Goal: Check status: Check status

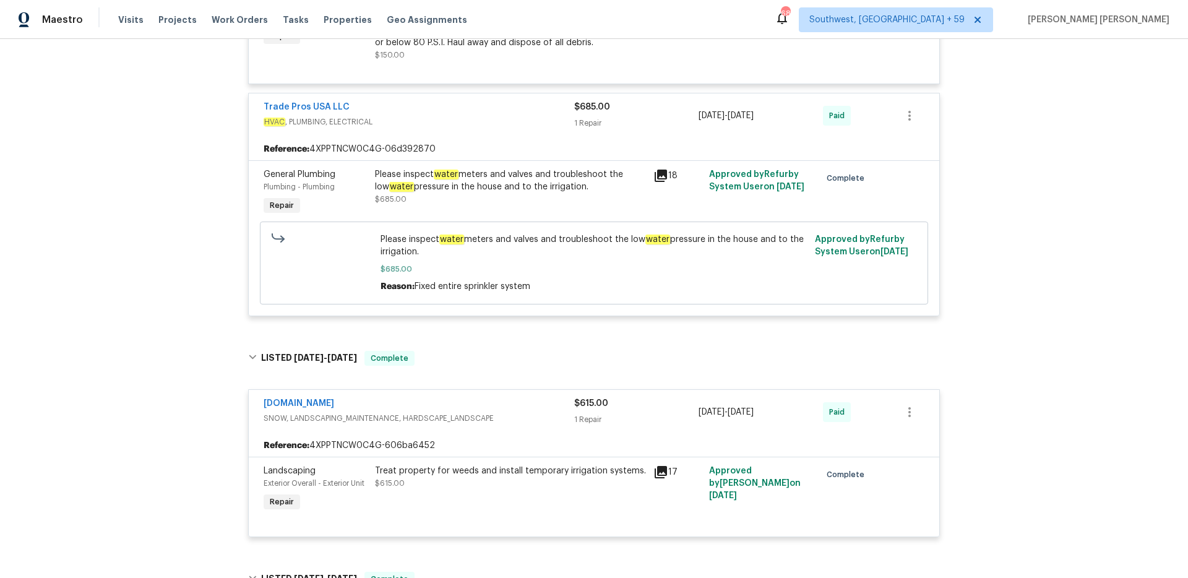
scroll to position [1094, 0]
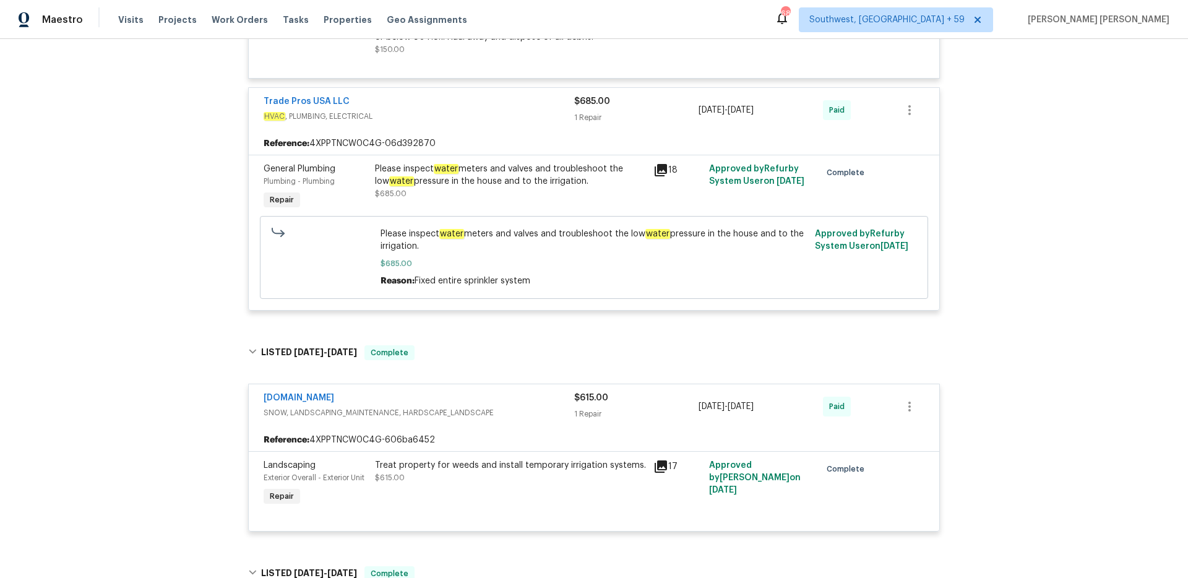
click at [509, 165] on div "Please inspect water meters and valves and troubleshoot the low water pressure …" at bounding box center [510, 175] width 271 height 25
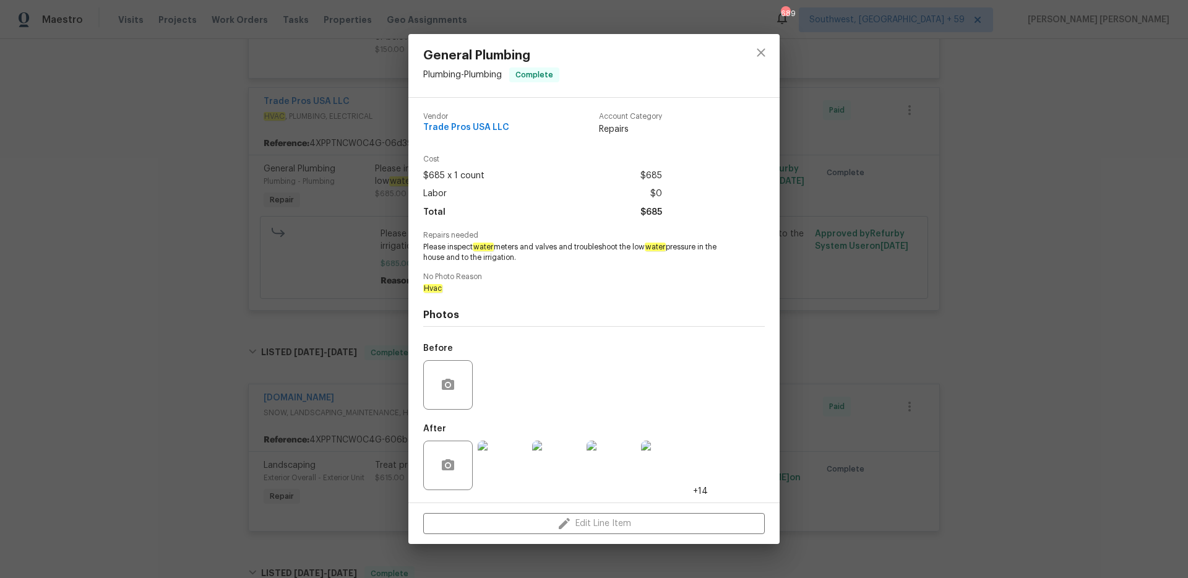
click at [512, 413] on img at bounding box center [503, 466] width 50 height 50
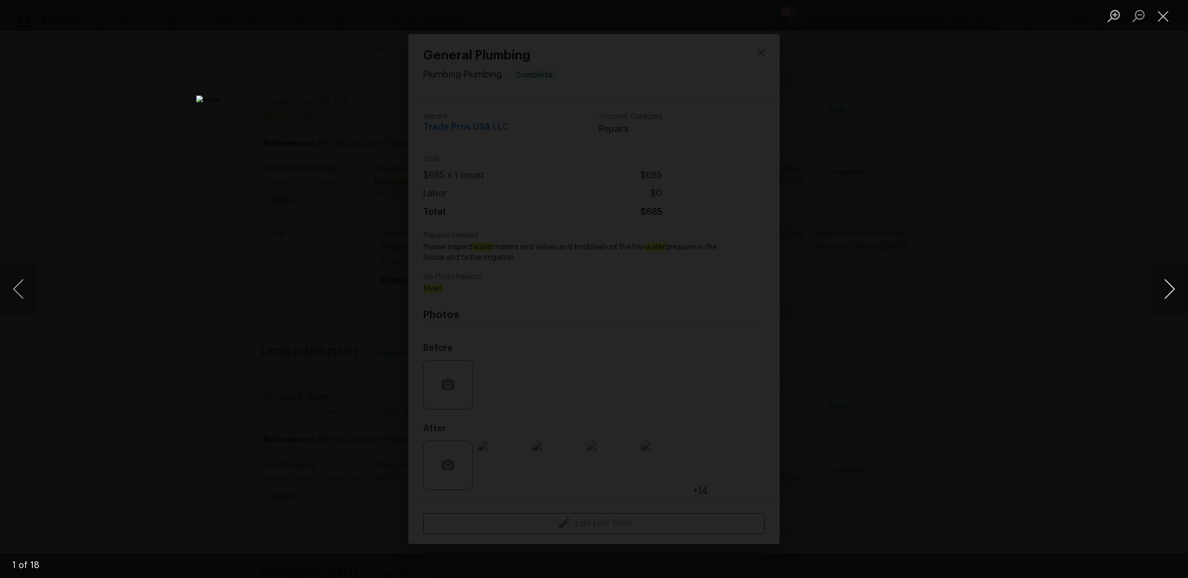
click at [891, 280] on button "Next image" at bounding box center [1169, 289] width 37 height 50
click at [891, 342] on div "Lightbox" at bounding box center [594, 289] width 1188 height 578
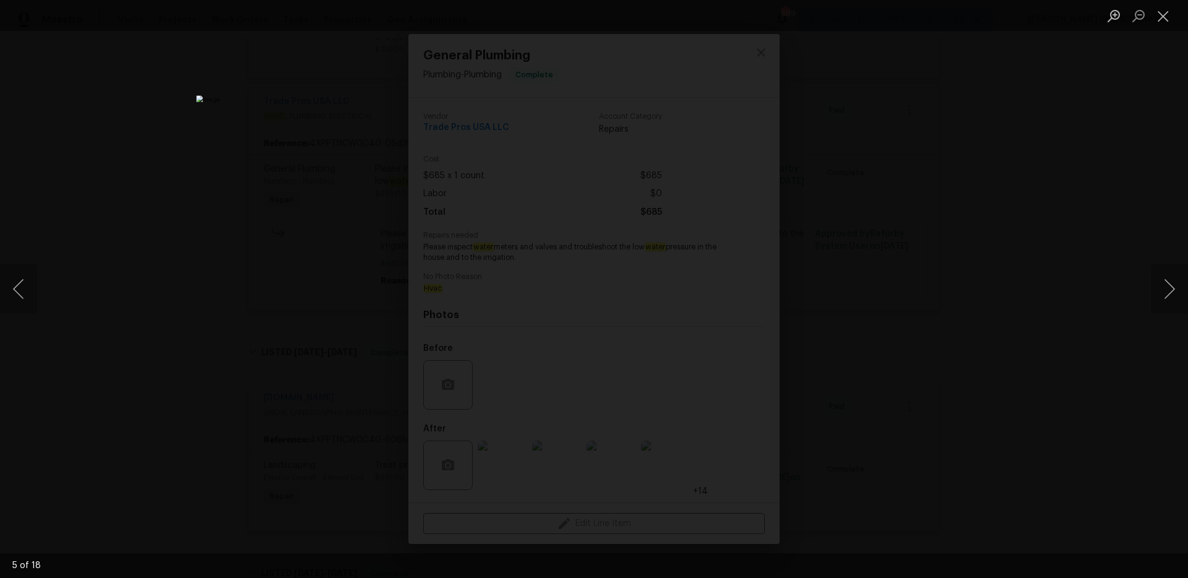
click at [891, 328] on div "Lightbox" at bounding box center [594, 289] width 1188 height 578
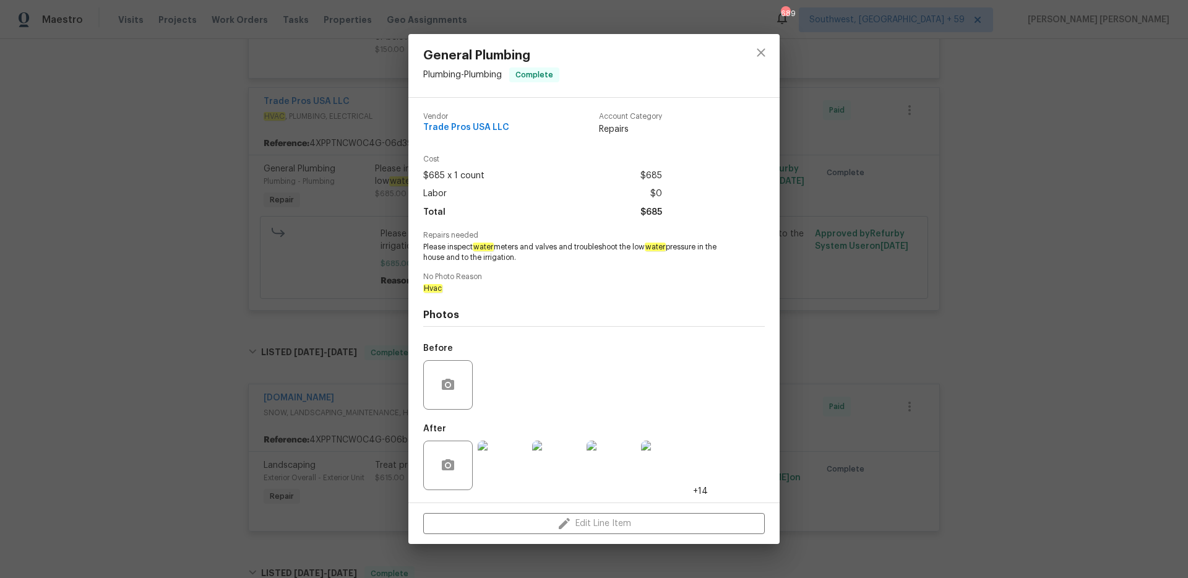
click at [891, 328] on div "General Plumbing Plumbing - Plumbing Complete Vendor Trade Pros USA LLC Account…" at bounding box center [594, 289] width 1188 height 578
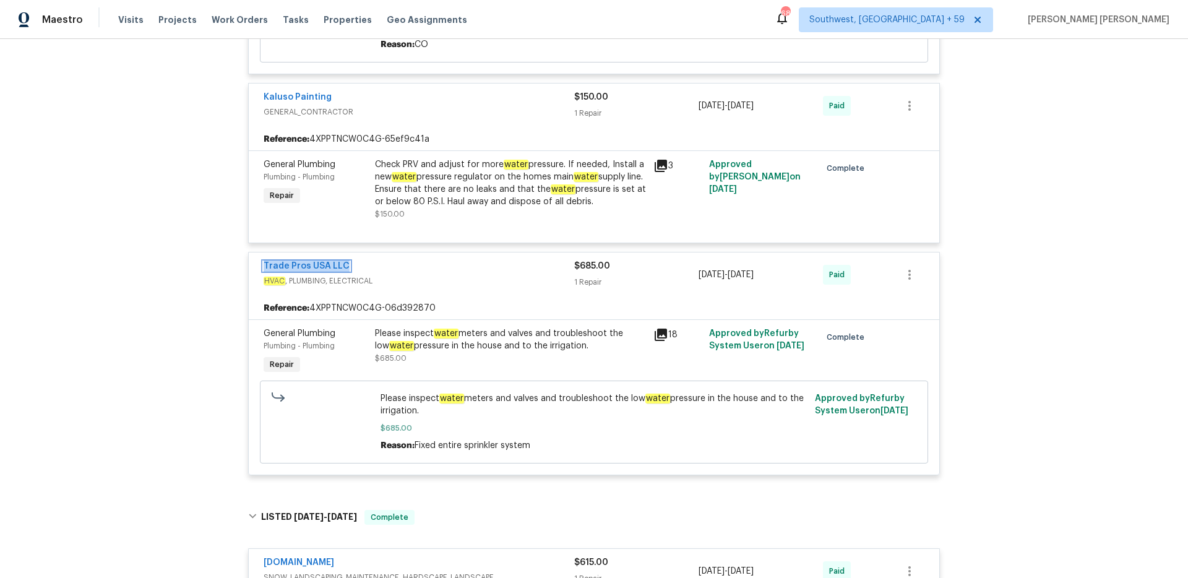
scroll to position [930, 0]
click at [229, 23] on span "Work Orders" at bounding box center [240, 20] width 56 height 12
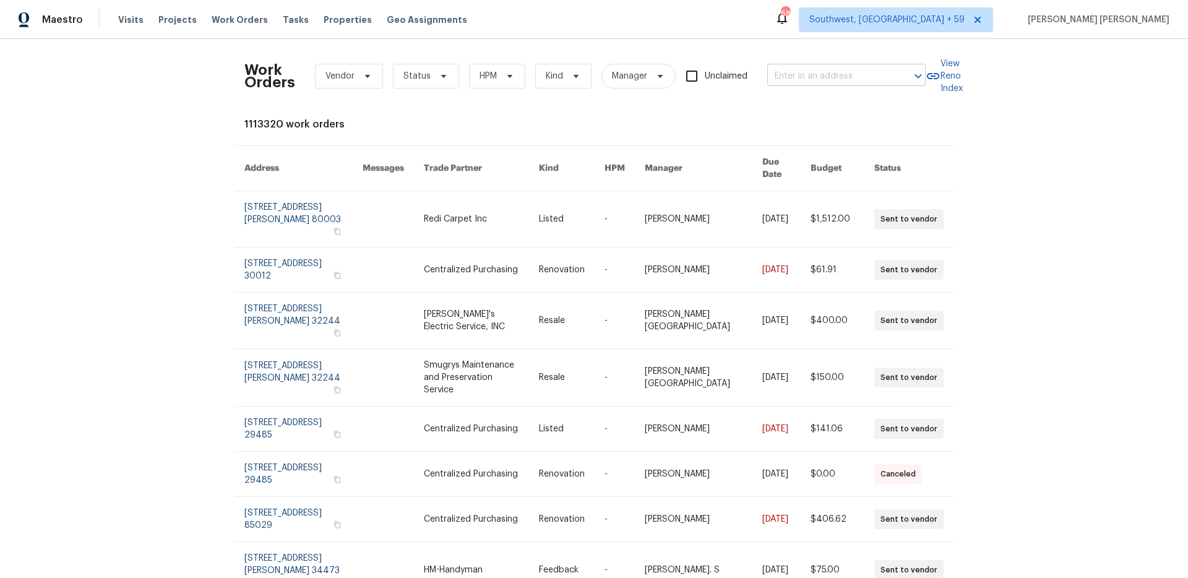
click at [807, 76] on input "text" at bounding box center [830, 76] width 124 height 19
paste input "1706 Regency Dr, Kearney, MO 64060"
type input "1706 Regency Dr, Kearney, MO 64060"
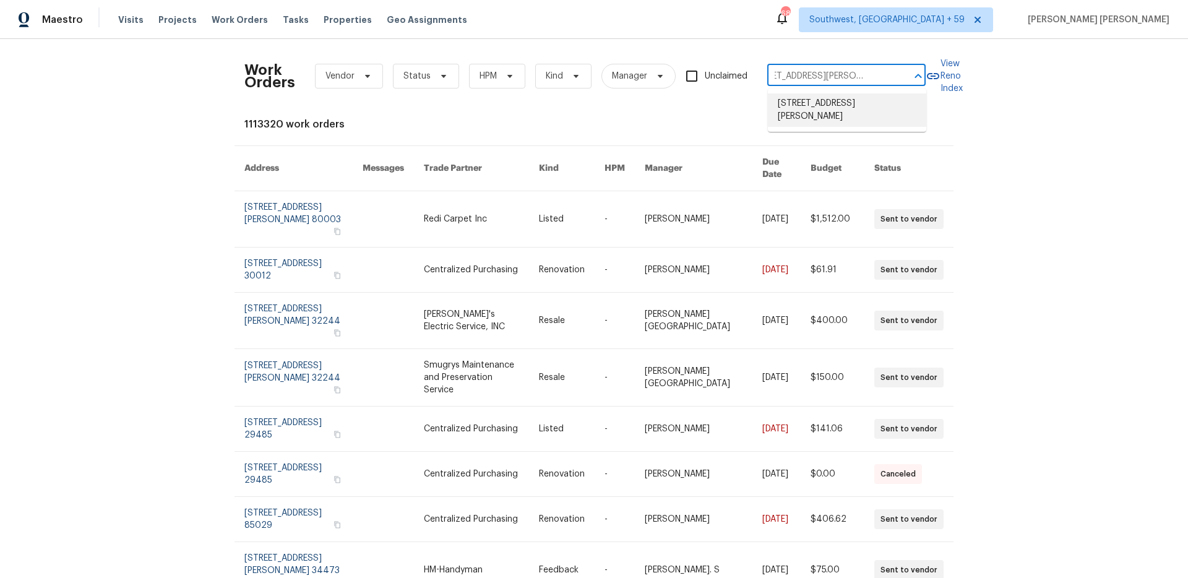
click at [817, 106] on li "1706 Regency Dr, Kearney, MO 64060" at bounding box center [847, 109] width 158 height 33
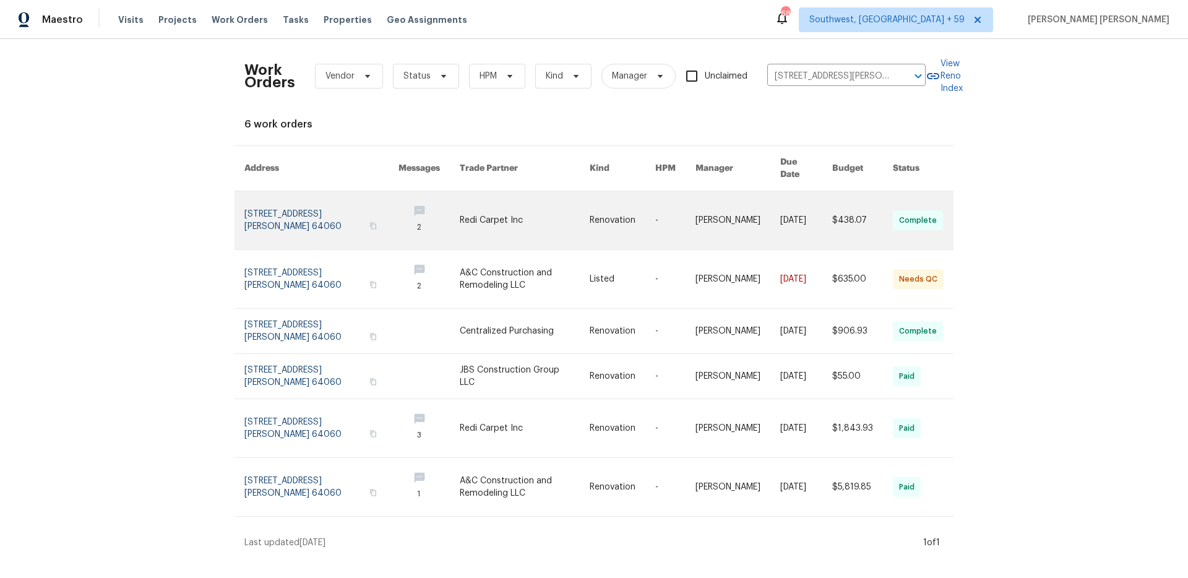
click at [790, 210] on link at bounding box center [807, 220] width 52 height 58
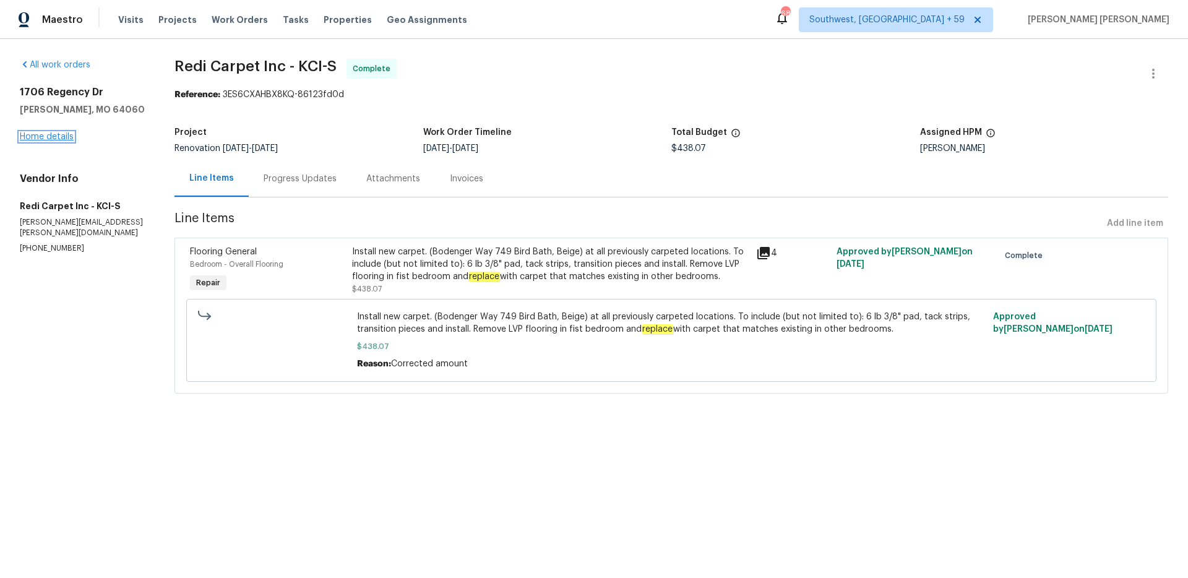
click at [65, 141] on link "Home details" at bounding box center [47, 136] width 54 height 9
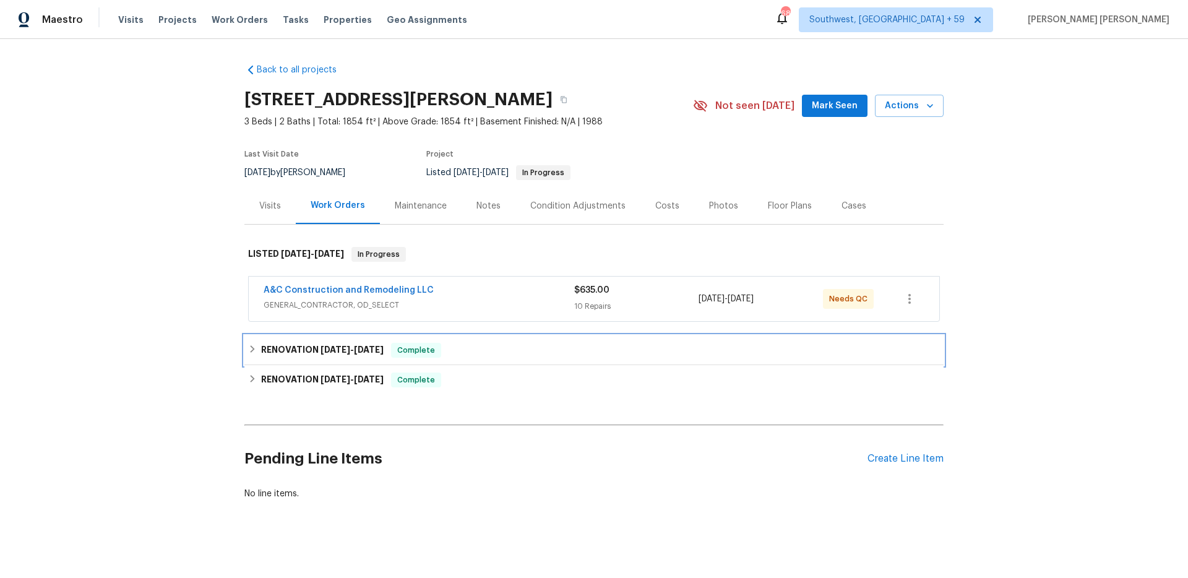
click at [384, 348] on span "8/11/25" at bounding box center [369, 349] width 30 height 9
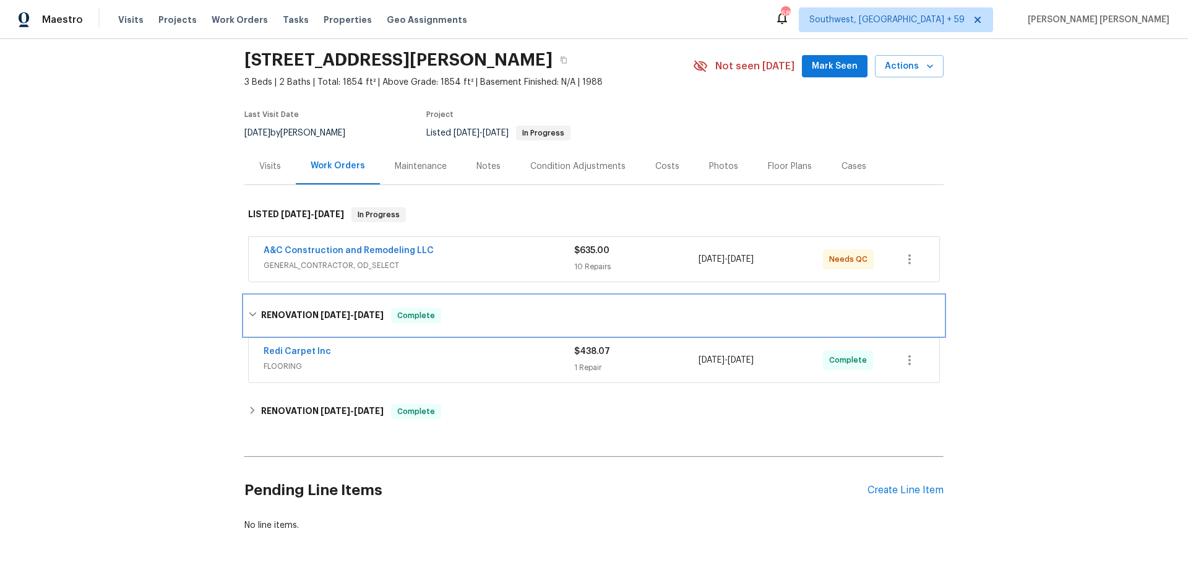
scroll to position [77, 0]
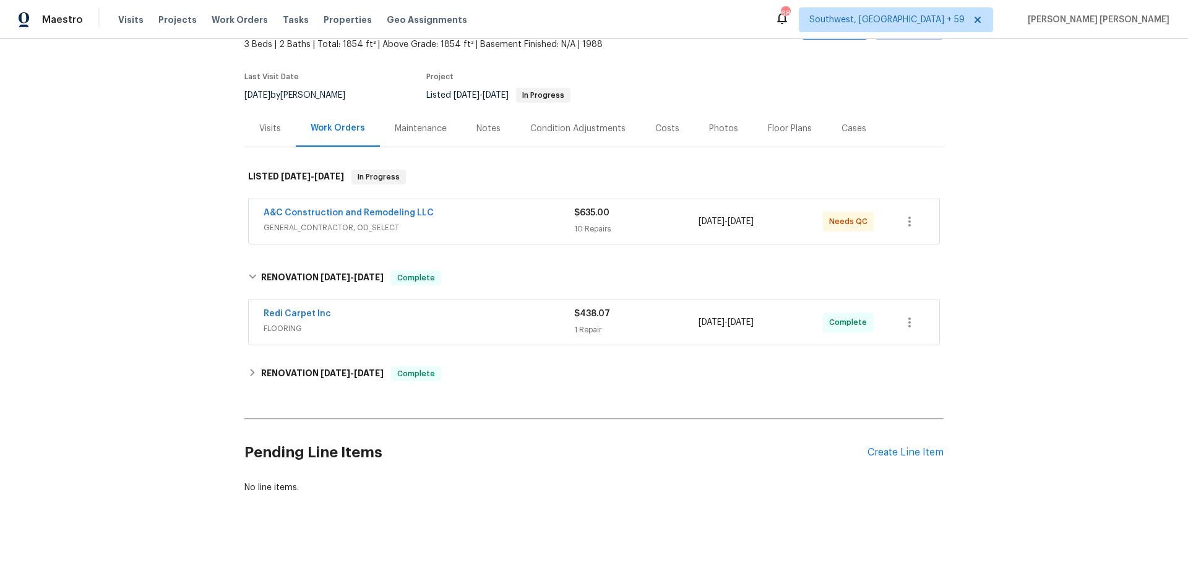
click at [420, 322] on span "FLOORING" at bounding box center [419, 328] width 311 height 12
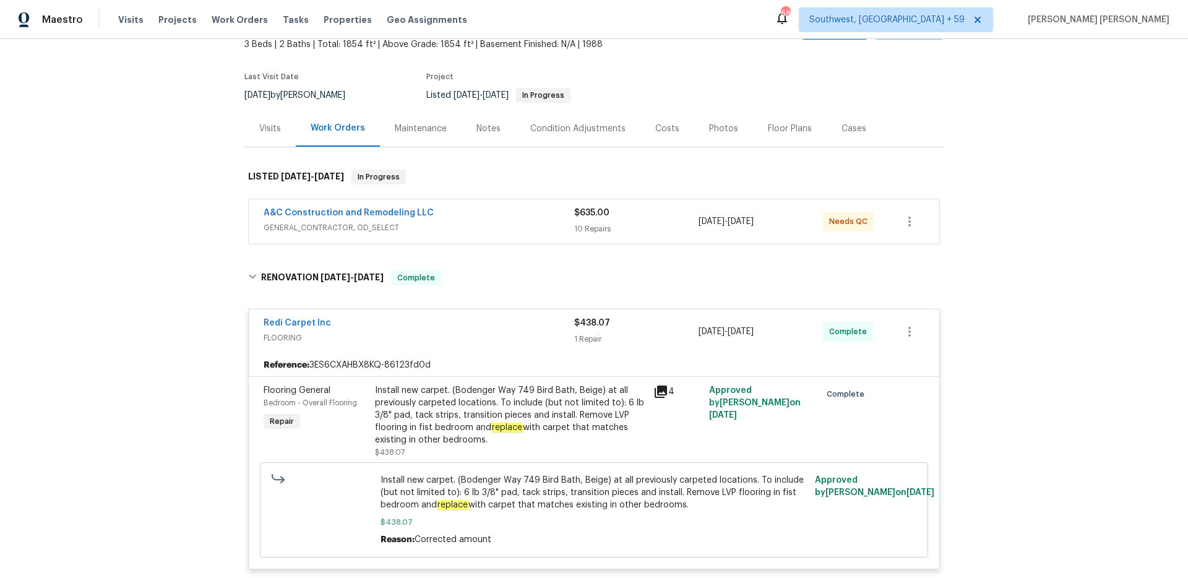
scroll to position [86, 0]
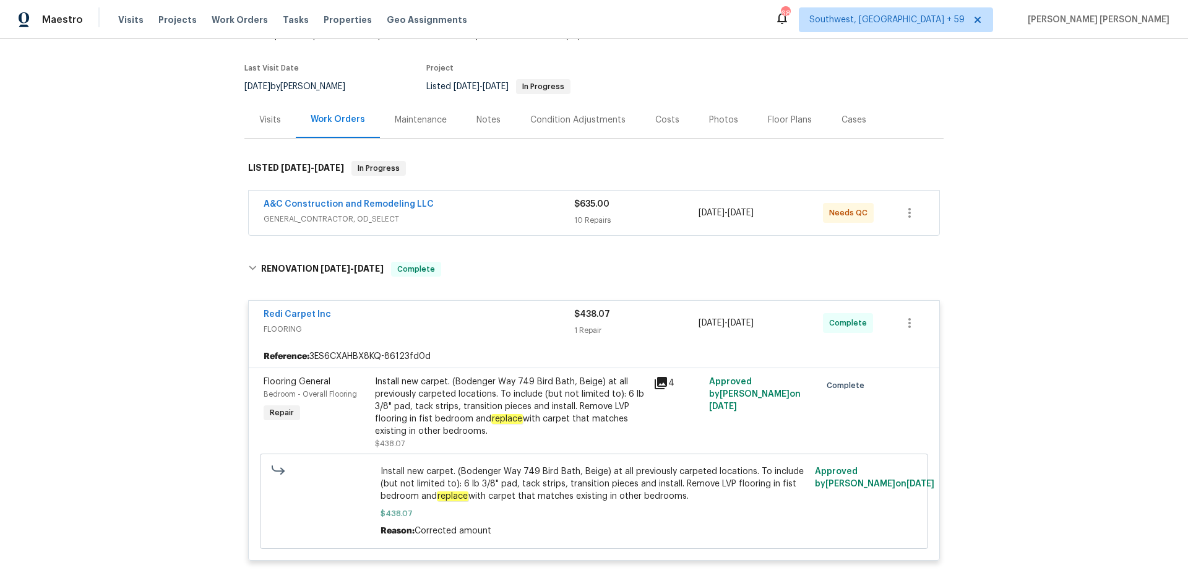
click at [492, 198] on div "A&C Construction and Remodeling LLC" at bounding box center [419, 205] width 311 height 15
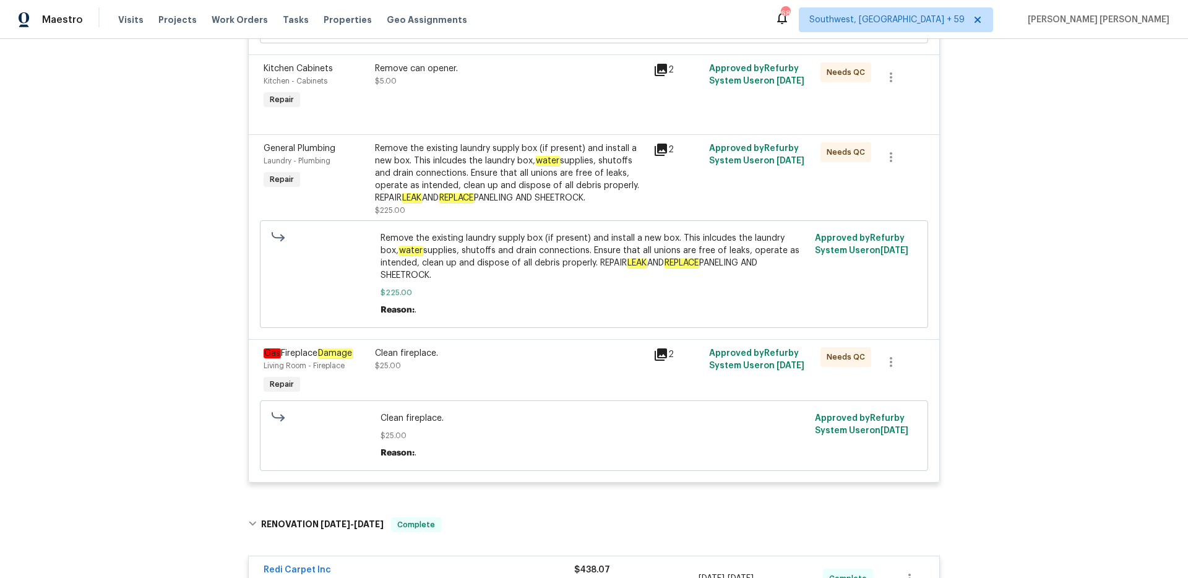
scroll to position [1300, 0]
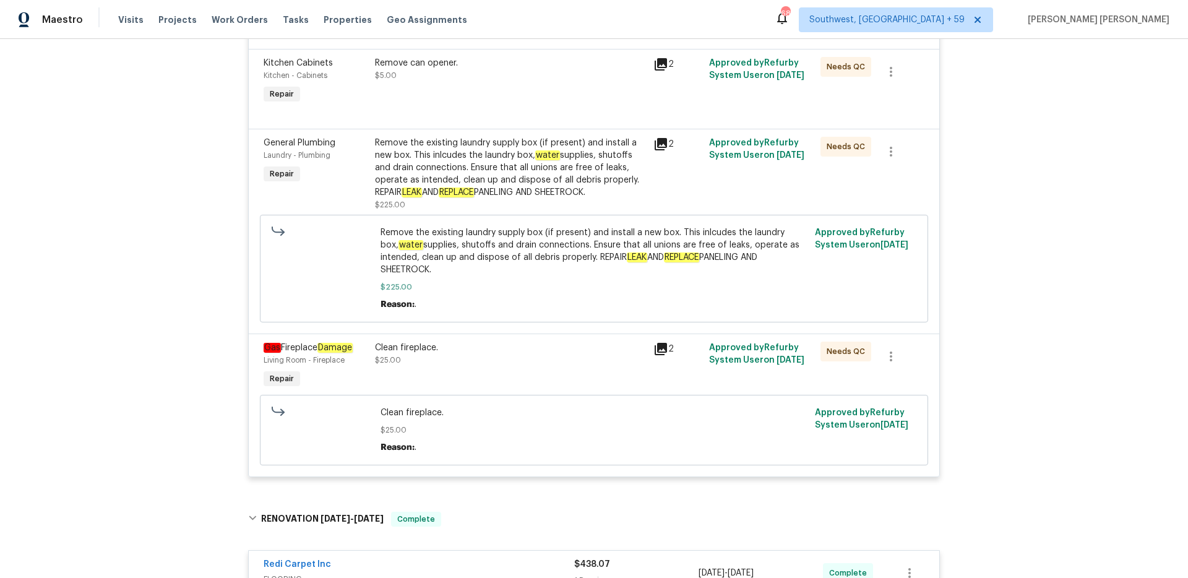
click at [492, 198] on div "Remove the existing laundry supply box (if present) and install a new box. This…" at bounding box center [510, 168] width 271 height 62
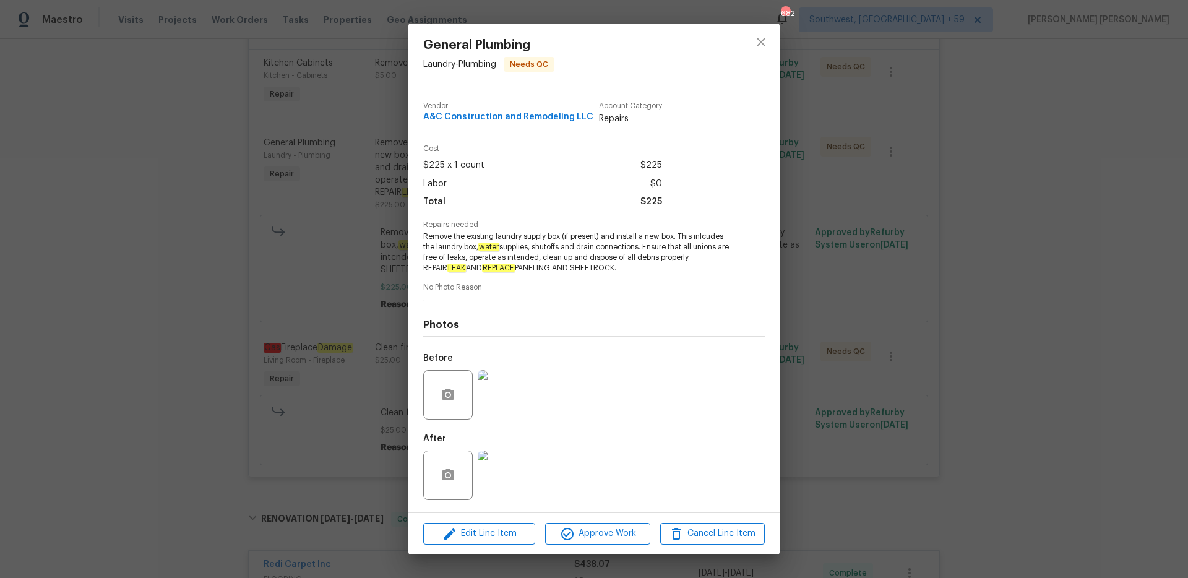
click at [399, 340] on div "General Plumbing Laundry - Plumbing Needs QC Vendor A&C Construction and Remode…" at bounding box center [594, 289] width 1188 height 578
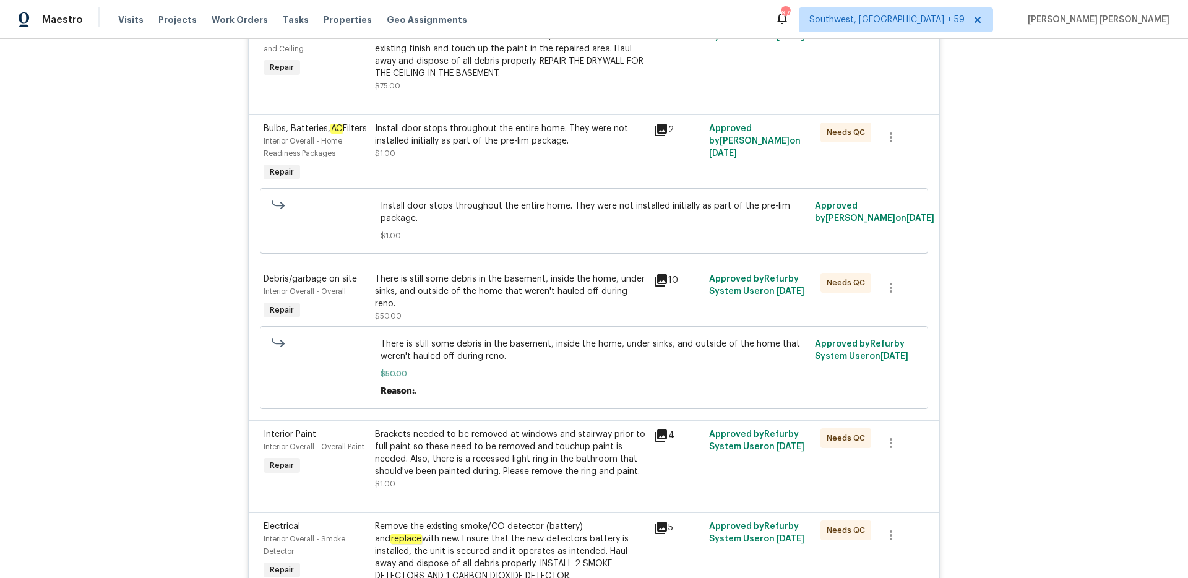
scroll to position [342, 0]
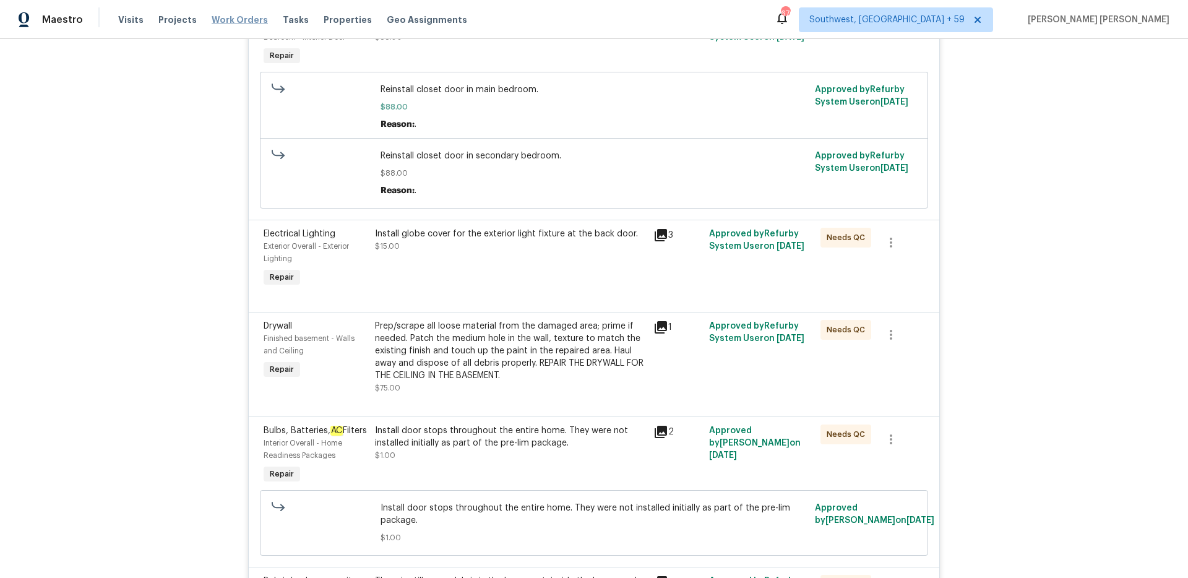
click at [233, 22] on span "Work Orders" at bounding box center [240, 20] width 56 height 12
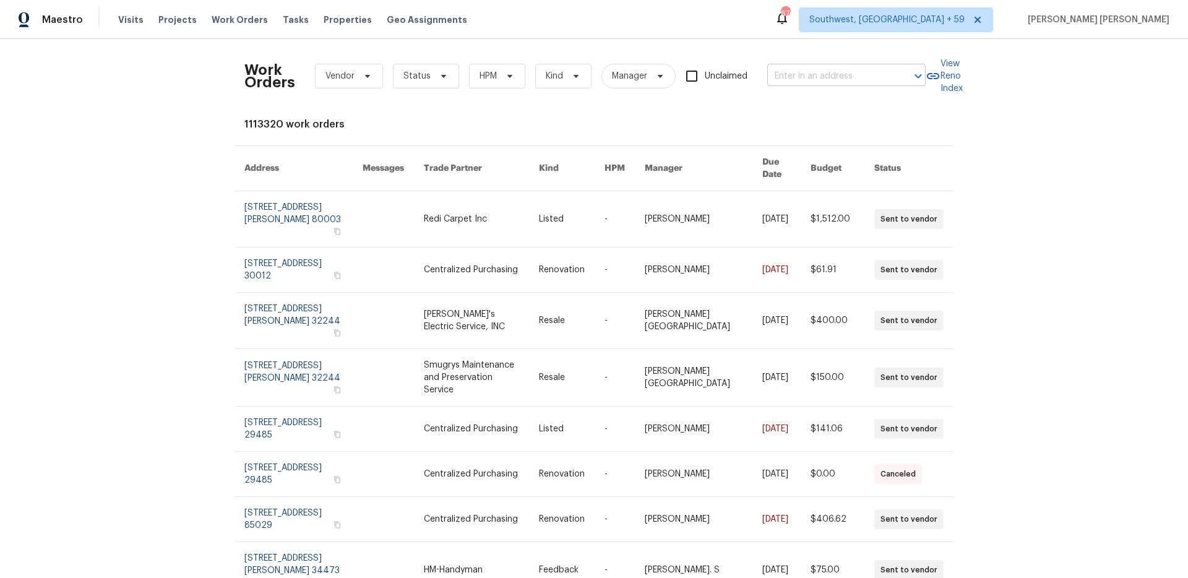
click at [795, 70] on input "text" at bounding box center [830, 76] width 124 height 19
paste input "28021 Sarabande Ln Unit 1209, Canyon Country, CA 91387"
click at [795, 70] on input "28021 Sarabande Ln Unit 1209, Canyon Country, CA 91387" at bounding box center [830, 76] width 124 height 19
click at [795, 77] on input "28021 Sarabande Ln Unit 1209, Canyon Country, CA 91387" at bounding box center [830, 76] width 124 height 19
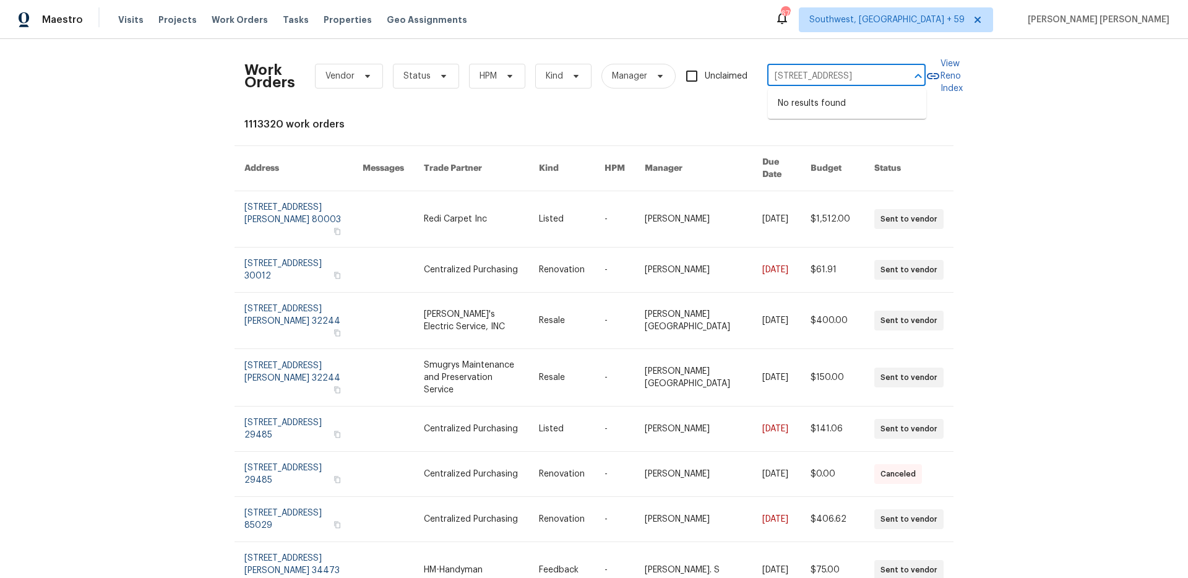
scroll to position [0, 87]
click at [810, 75] on input "28021 Sarabande Ln Unit 1209, Canyon Country, CA 91387" at bounding box center [830, 76] width 124 height 19
type input "28021 Sarabande Ln, Canyon Country, CA 91387"
click at [851, 134] on li "28021 Sarabande Ln Unit 1209, Canyon Country, CA 91387" at bounding box center [847, 124] width 158 height 20
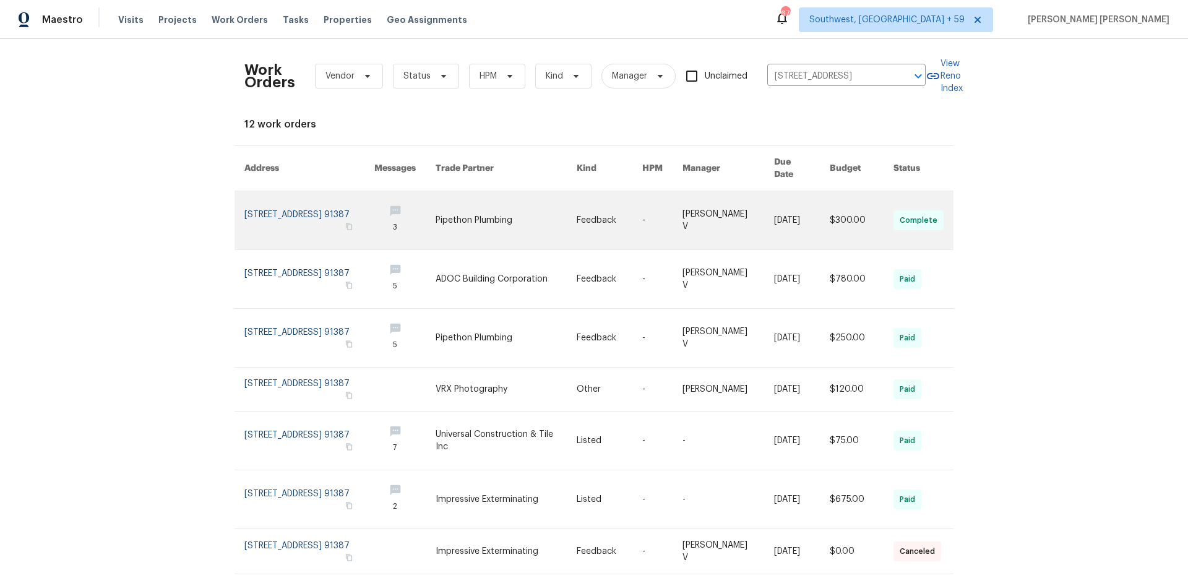
click at [771, 220] on td "8/7/2025" at bounding box center [792, 220] width 56 height 59
click at [792, 200] on link at bounding box center [802, 220] width 56 height 58
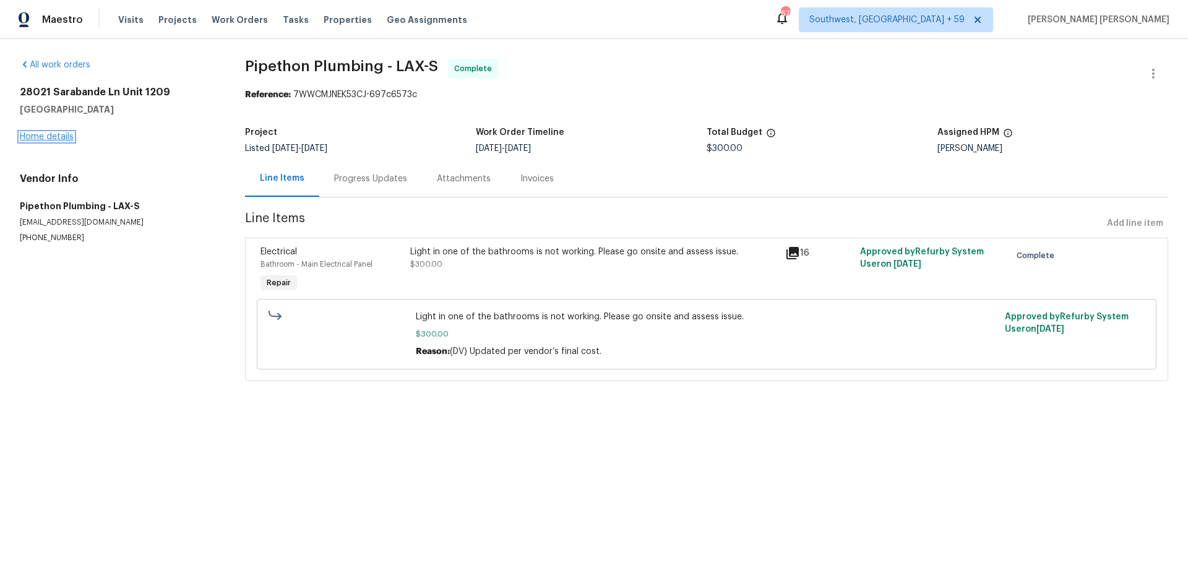
click at [52, 136] on link "Home details" at bounding box center [47, 136] width 54 height 9
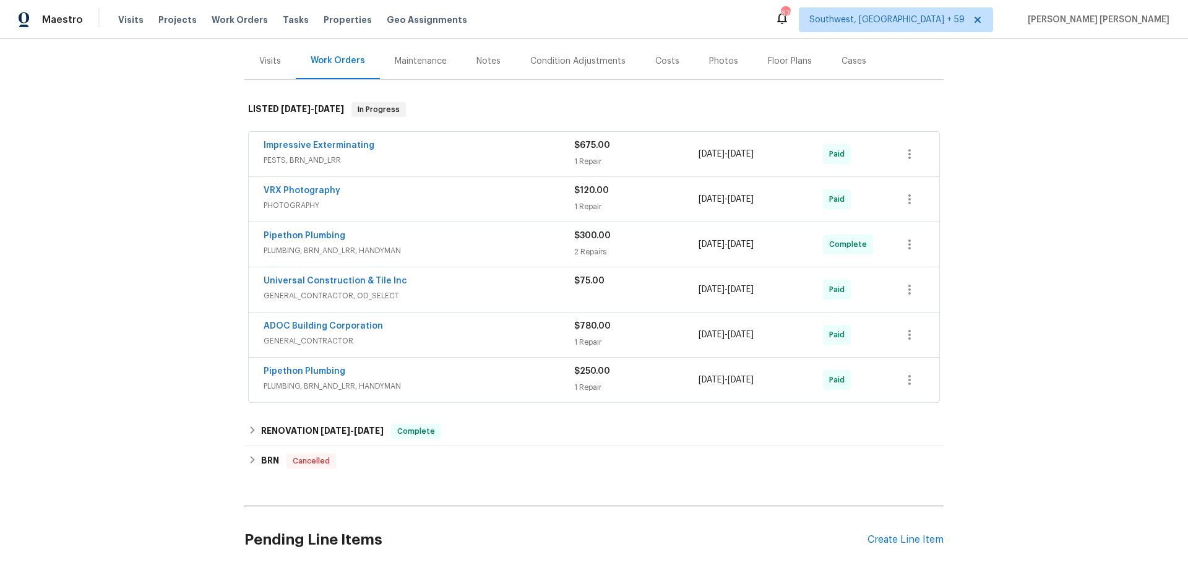
scroll to position [144, 0]
click at [478, 155] on div "Impressive Exterminating" at bounding box center [419, 148] width 311 height 15
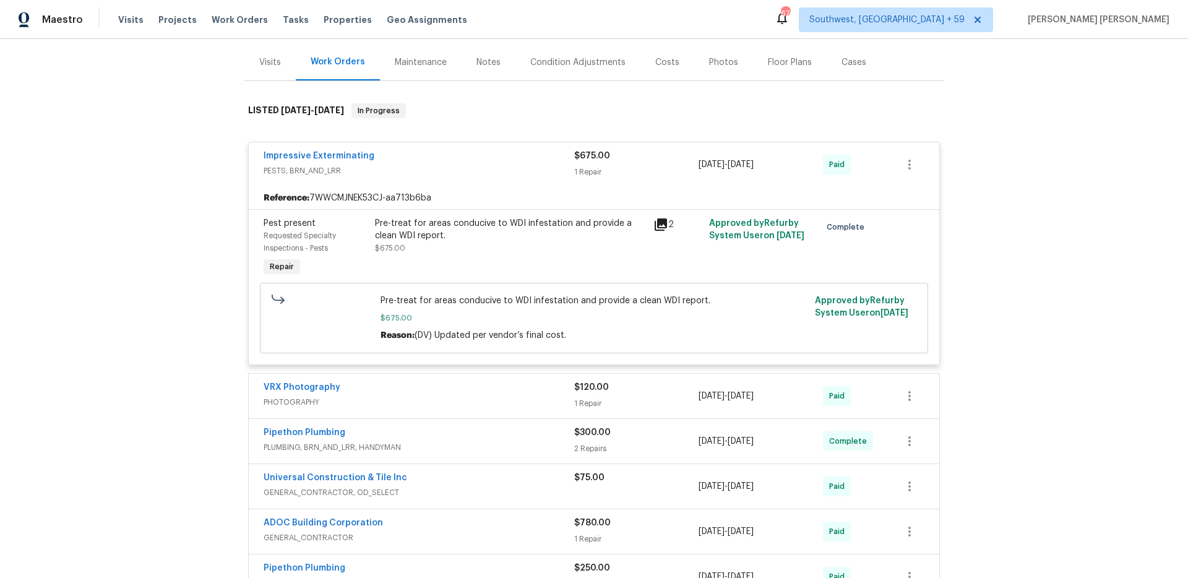
scroll to position [157, 0]
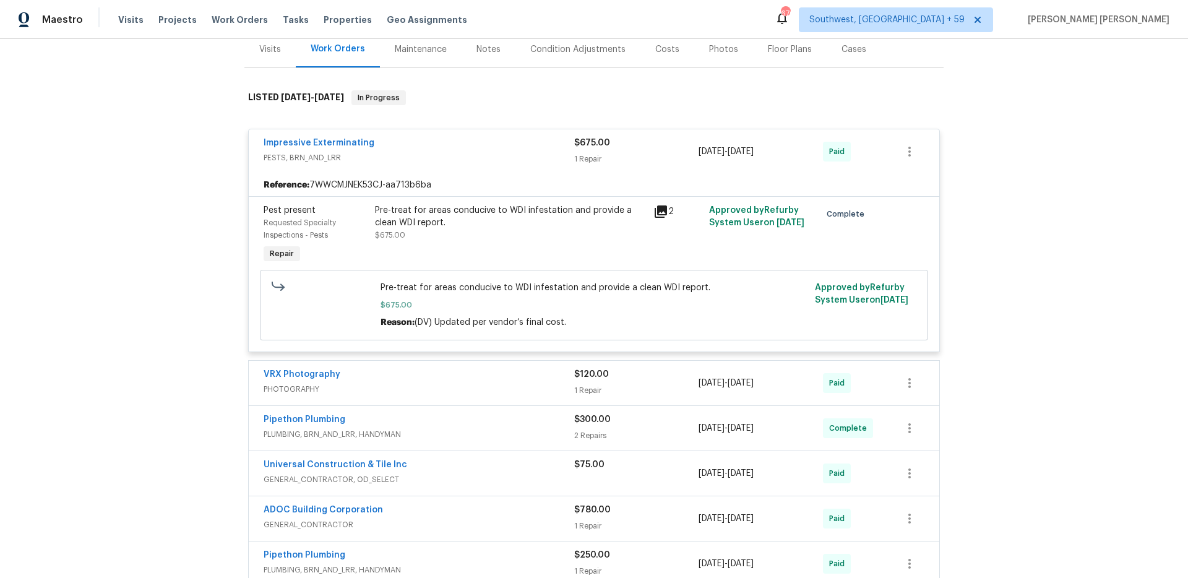
click at [480, 152] on div "Impressive Exterminating" at bounding box center [419, 144] width 311 height 15
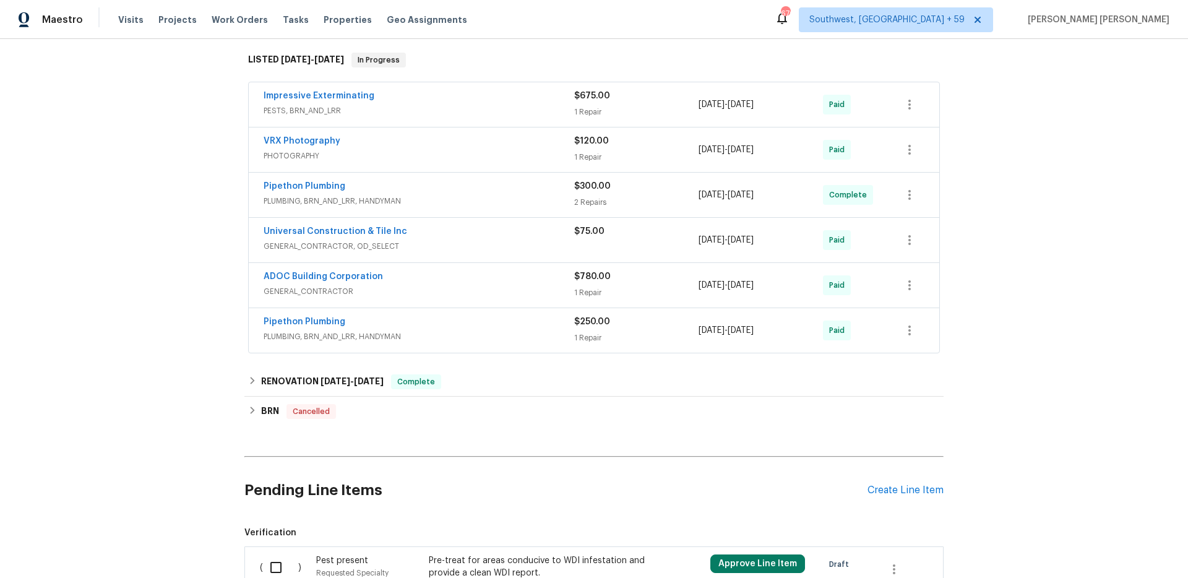
scroll to position [195, 0]
click at [245, 20] on span "Work Orders" at bounding box center [240, 20] width 56 height 12
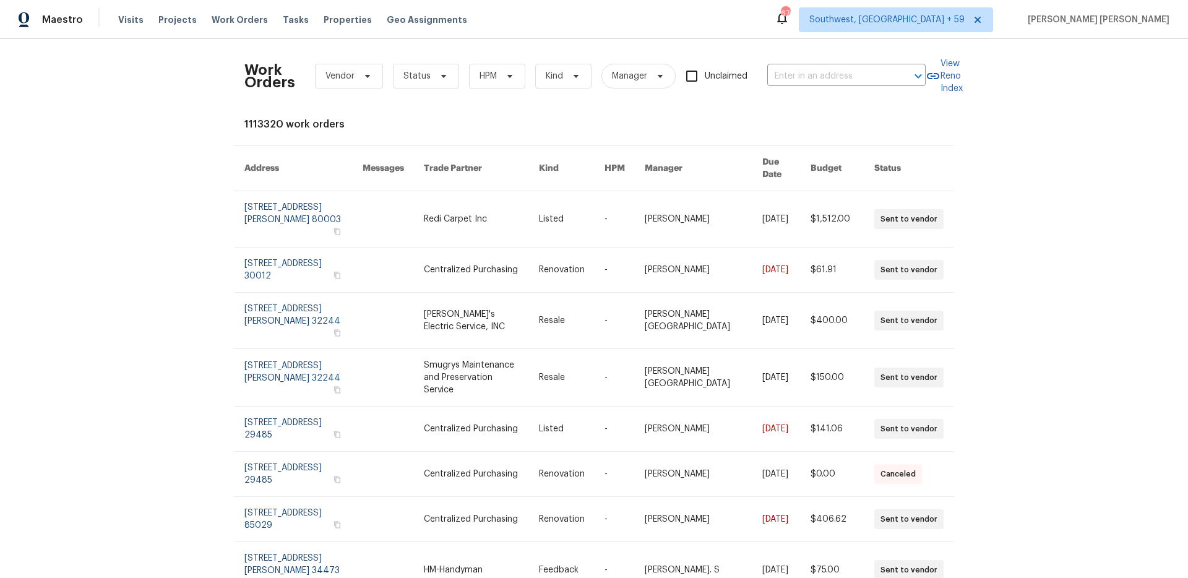
click at [841, 90] on div "Work Orders Vendor Status HPM Kind Manager Unclaimed ​" at bounding box center [584, 76] width 681 height 54
click at [855, 74] on input "text" at bounding box center [830, 76] width 124 height 19
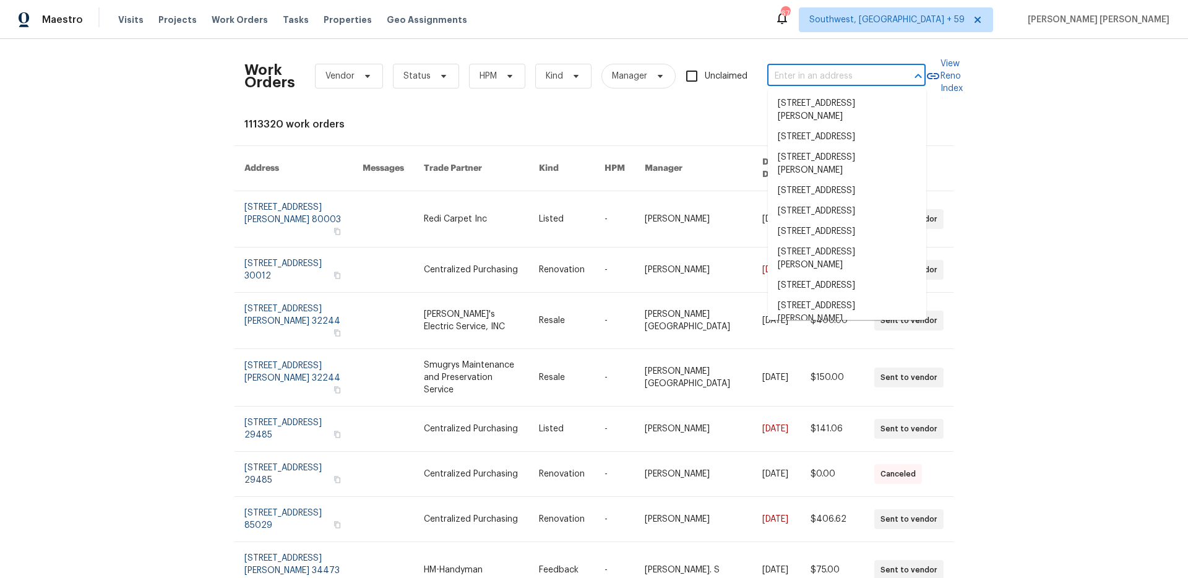
paste input "4523 Don Diego Dr, Los Angeles, CA 90008"
type input "4523 Don Diego Dr, Los Angeles, CA 90008"
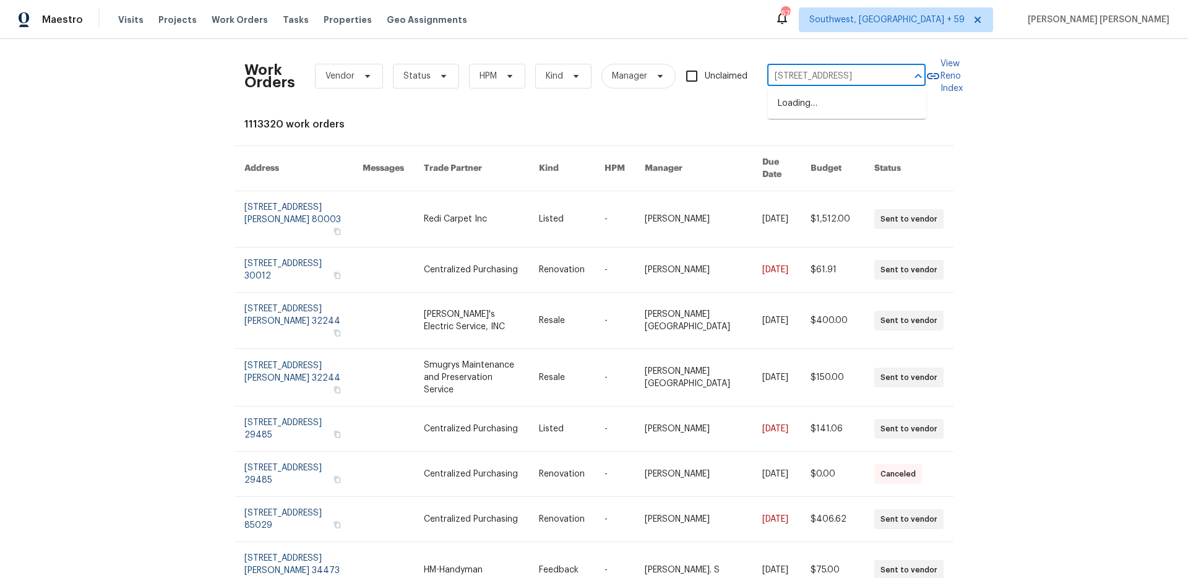
scroll to position [0, 61]
click at [852, 100] on li "4523 Don Diego Dr, Los Angeles, CA 90008" at bounding box center [847, 103] width 158 height 20
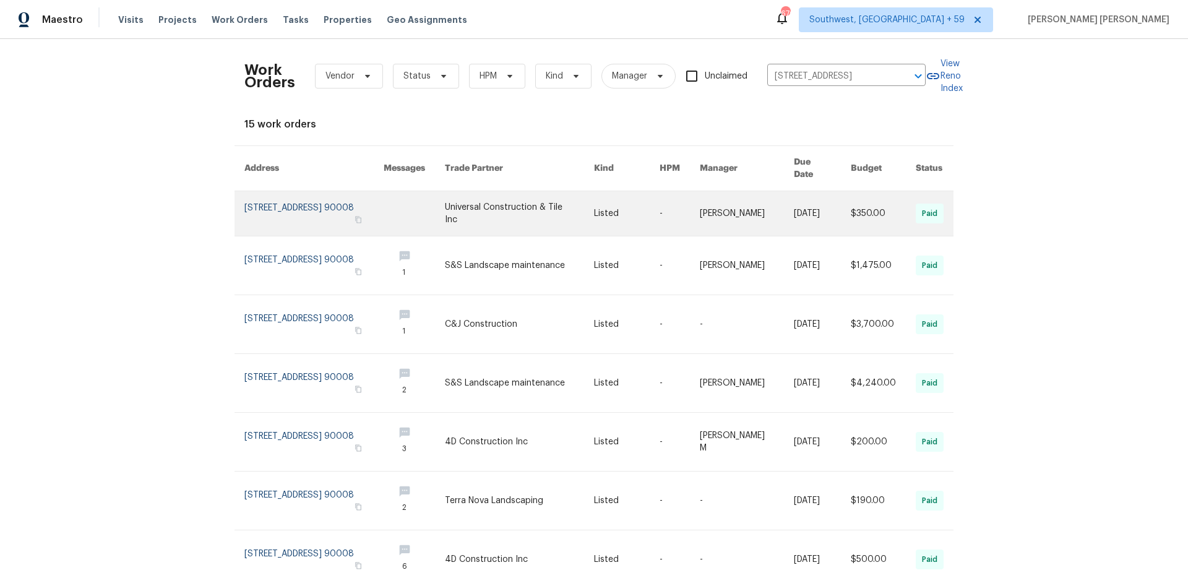
click at [828, 209] on link at bounding box center [822, 213] width 57 height 45
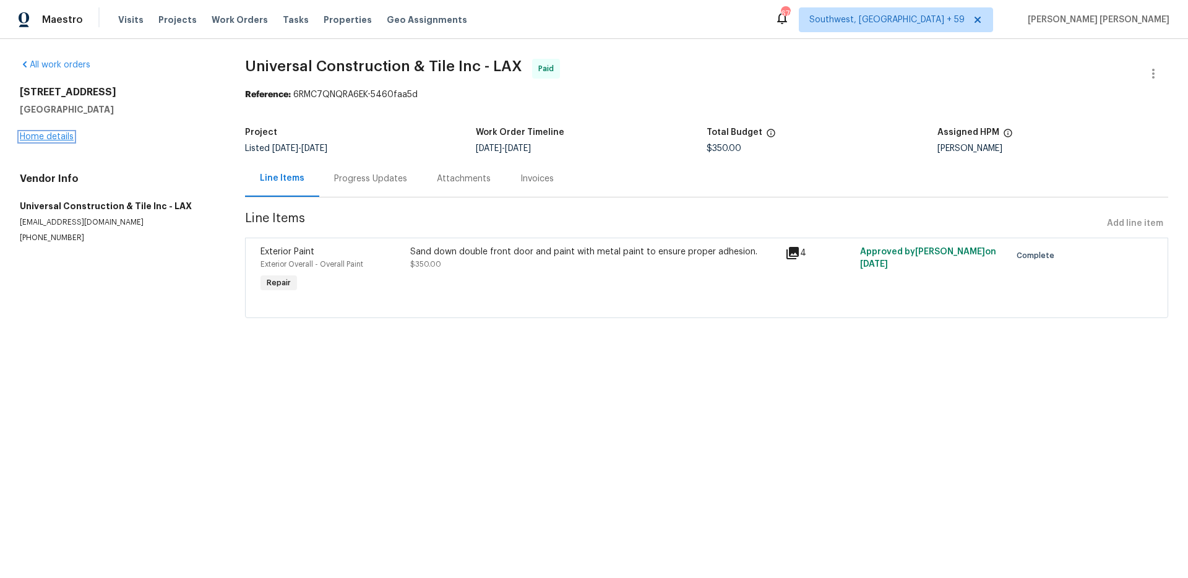
click at [56, 138] on link "Home details" at bounding box center [47, 136] width 54 height 9
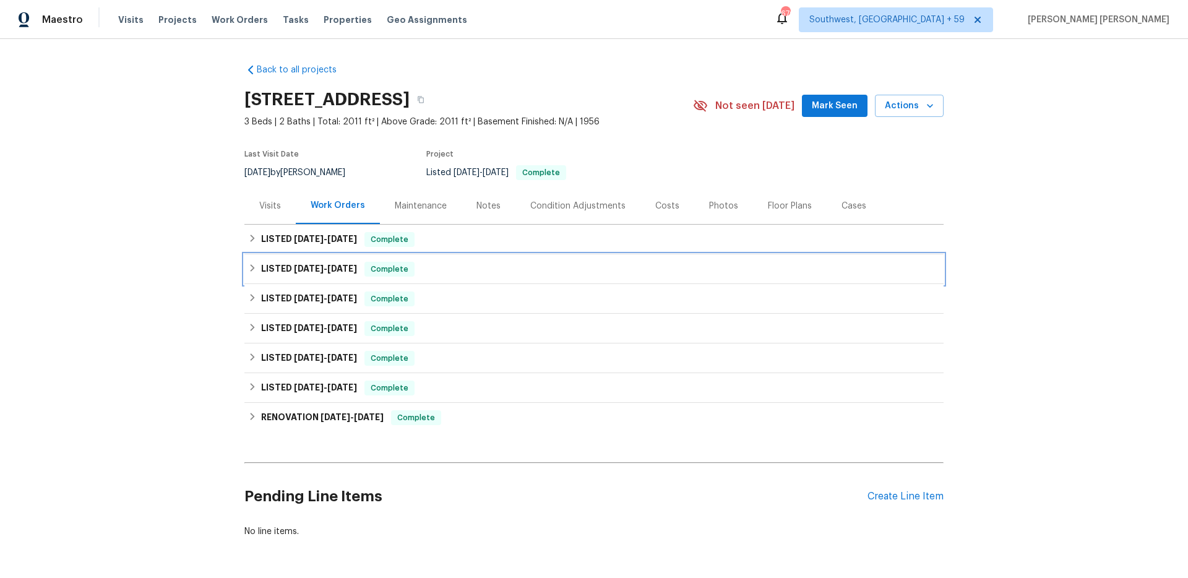
click at [379, 262] on div "Complete" at bounding box center [390, 269] width 50 height 15
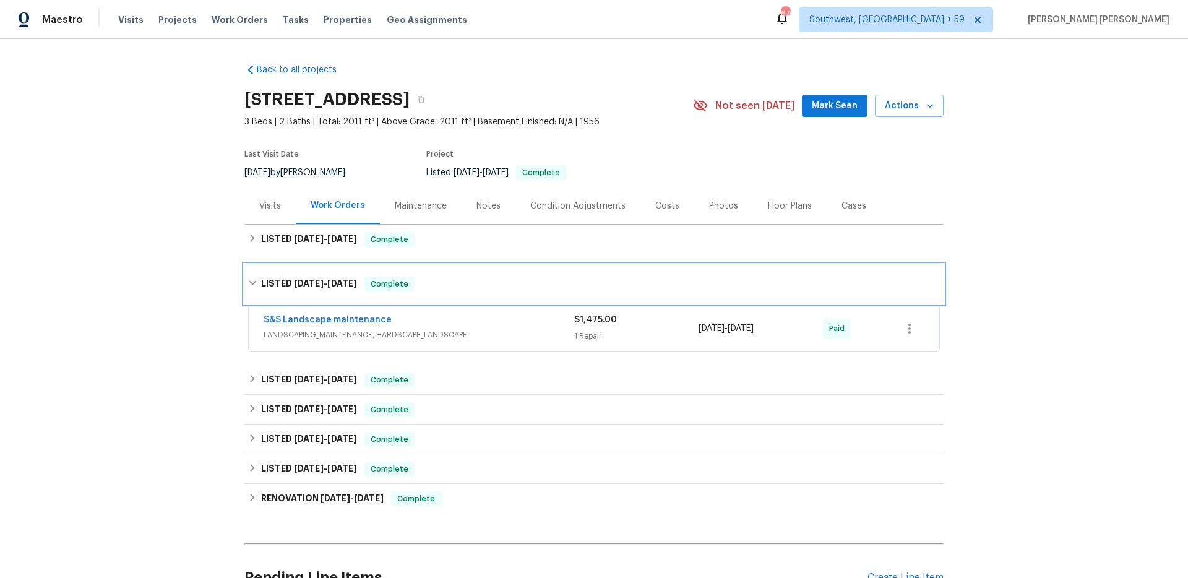
scroll to position [19, 0]
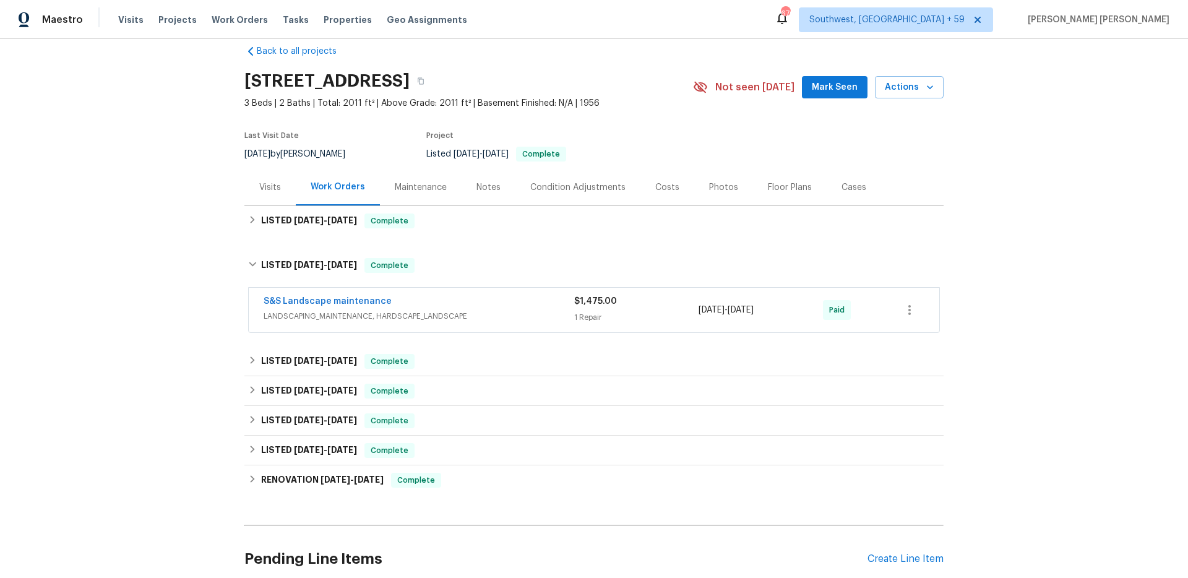
click at [451, 307] on div "S&S Landscape maintenance" at bounding box center [419, 302] width 311 height 15
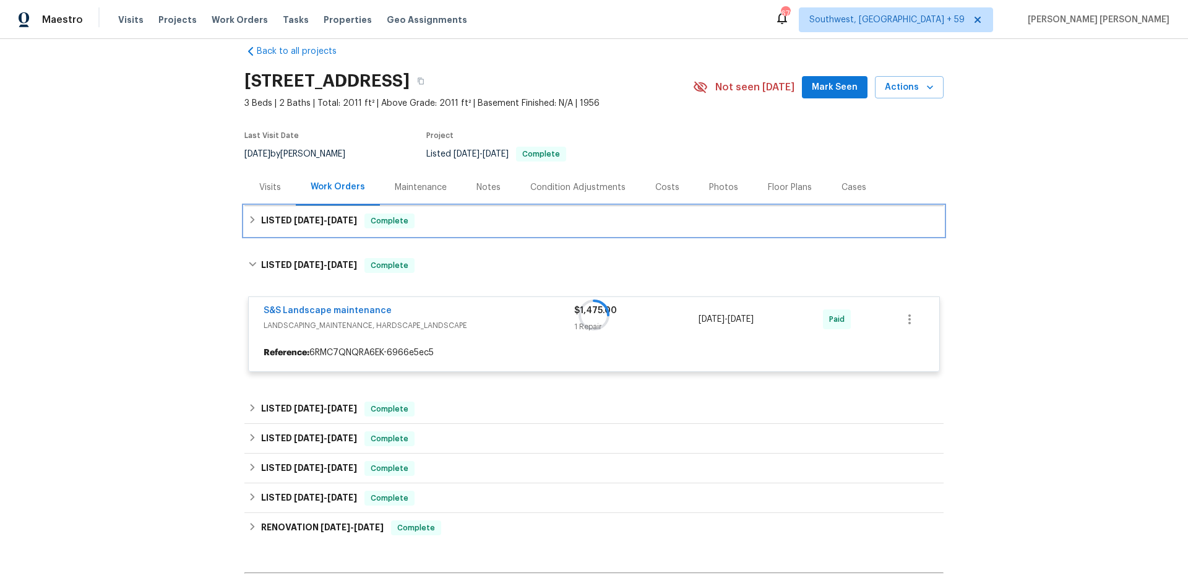
click at [429, 209] on div "LISTED 6/25/25 - 6/29/25 Complete" at bounding box center [593, 221] width 699 height 30
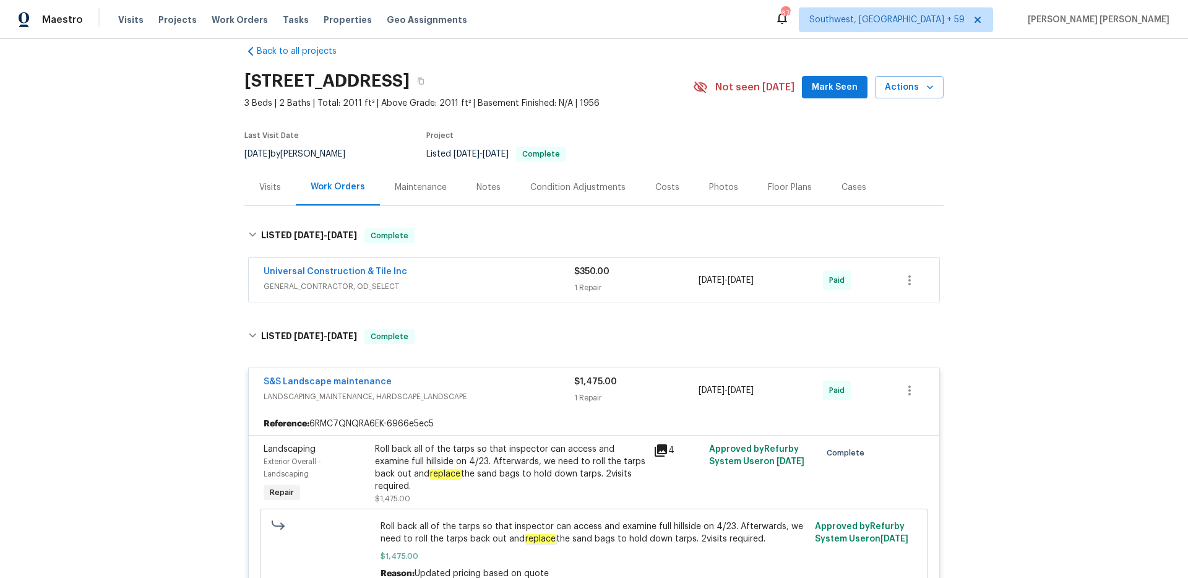
click at [527, 269] on div "Universal Construction & Tile Inc" at bounding box center [419, 273] width 311 height 15
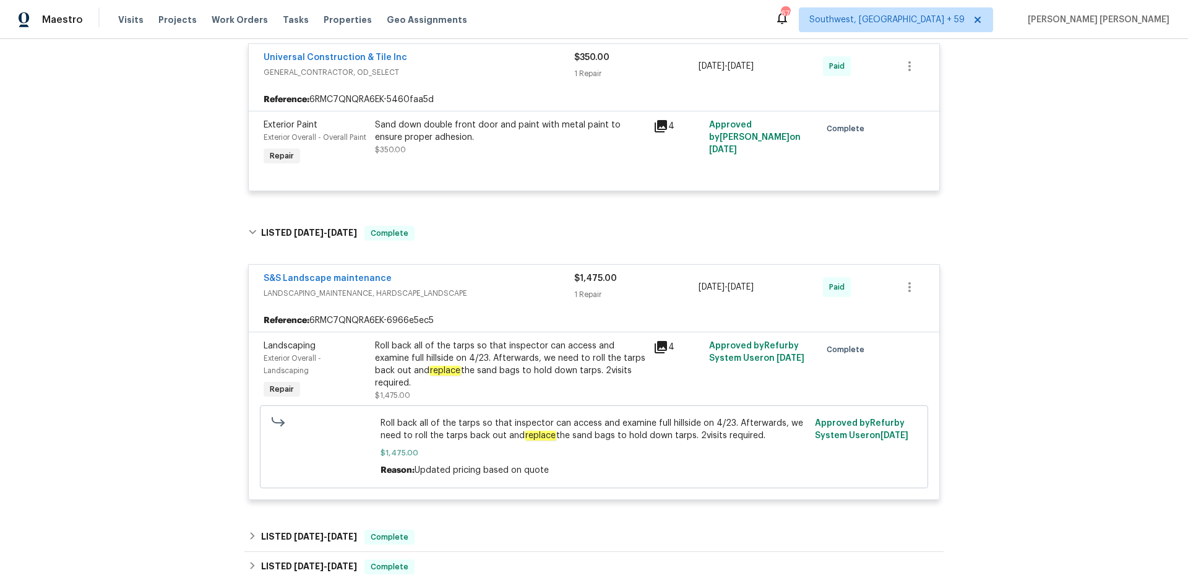
scroll to position [250, 0]
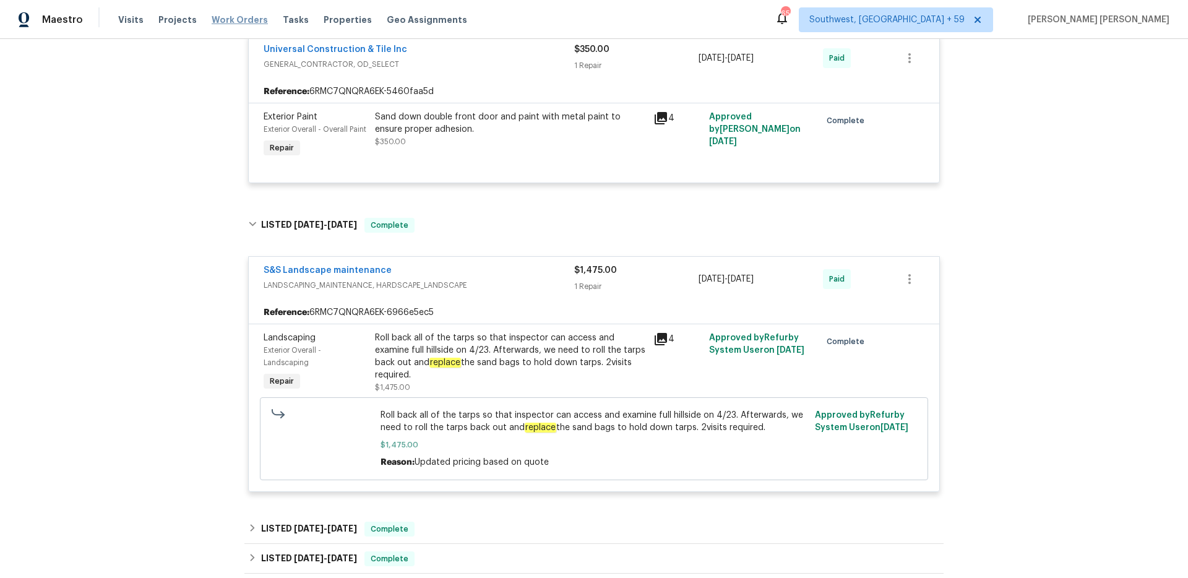
click at [236, 20] on span "Work Orders" at bounding box center [240, 20] width 56 height 12
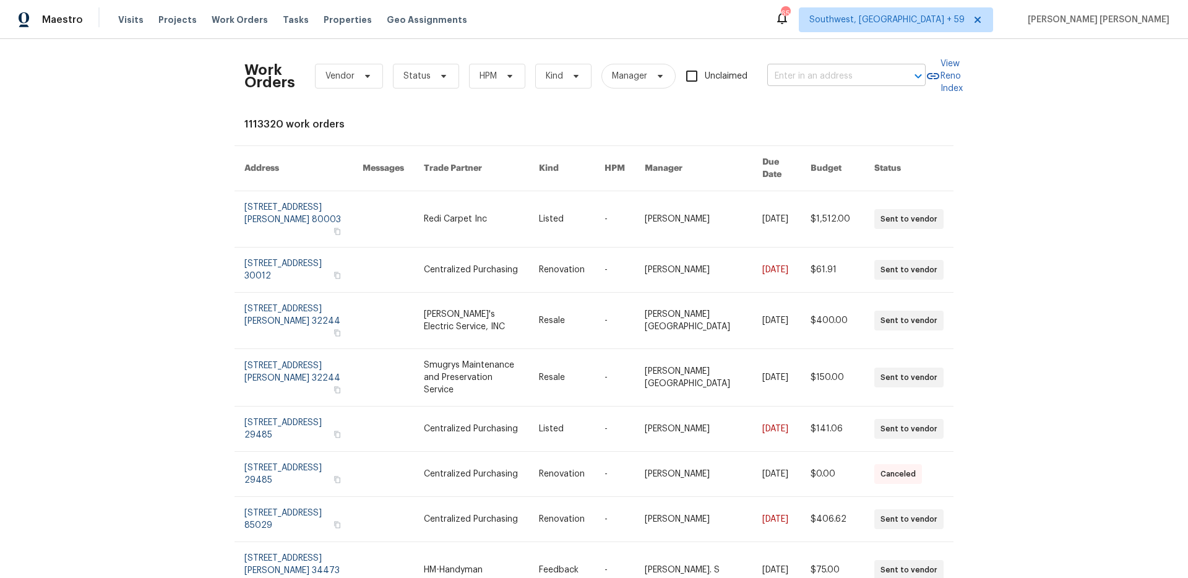
click at [852, 72] on input "text" at bounding box center [830, 76] width 124 height 19
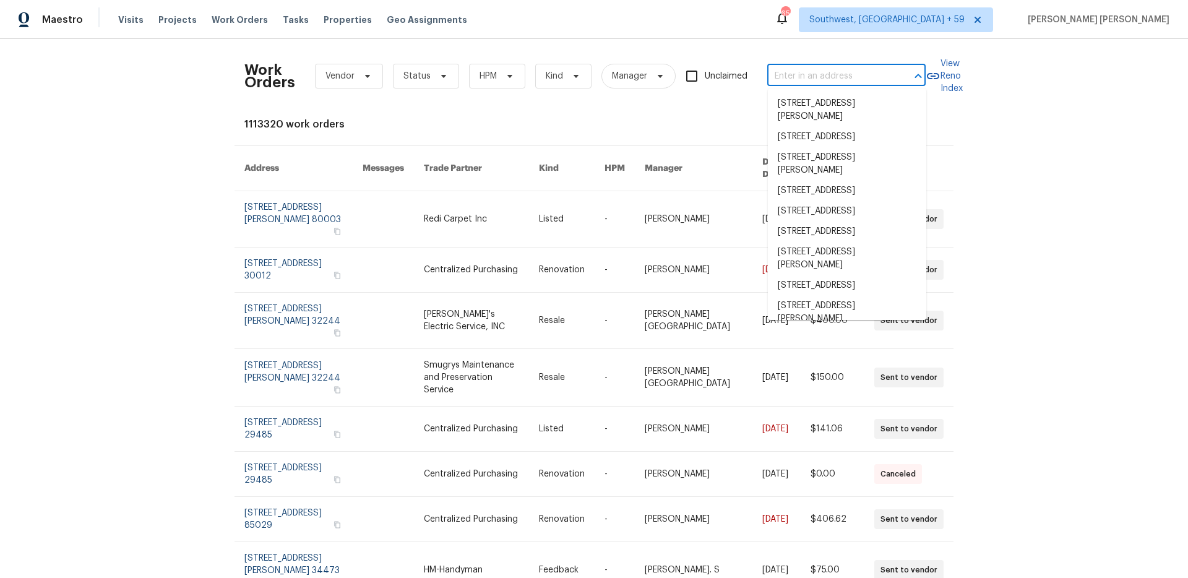
paste input "121 Old Spanish Trl, Alabaster, AL 35007"
type input "121 Old Spanish Trl, Alabaster, AL 35007"
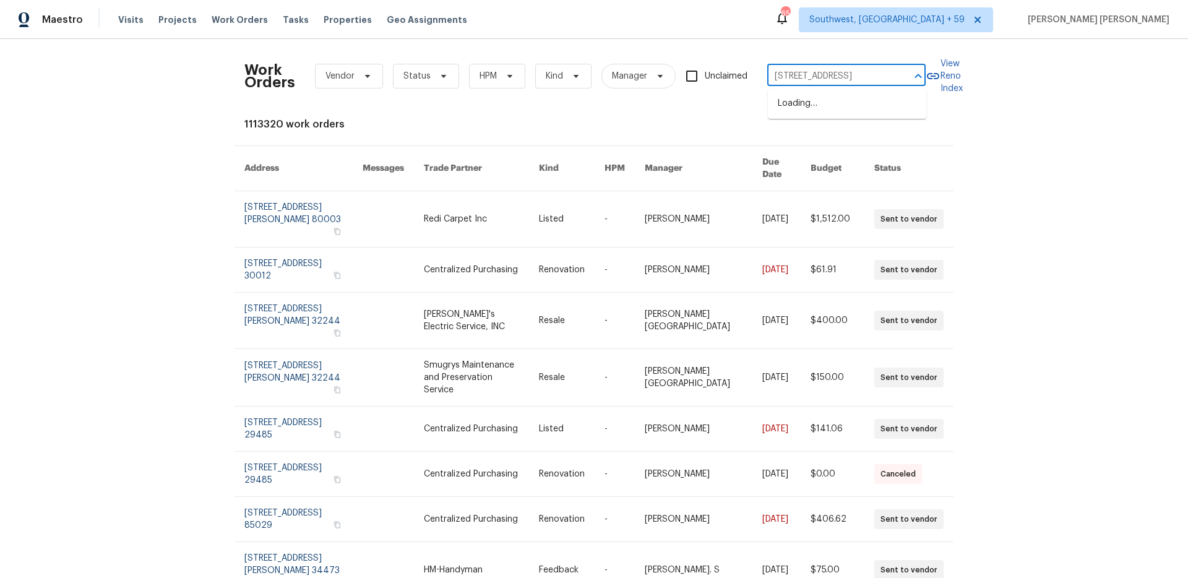
scroll to position [0, 45]
click at [848, 102] on li "121 Old Spanish Trl, Alabaster, AL 35007" at bounding box center [847, 103] width 158 height 20
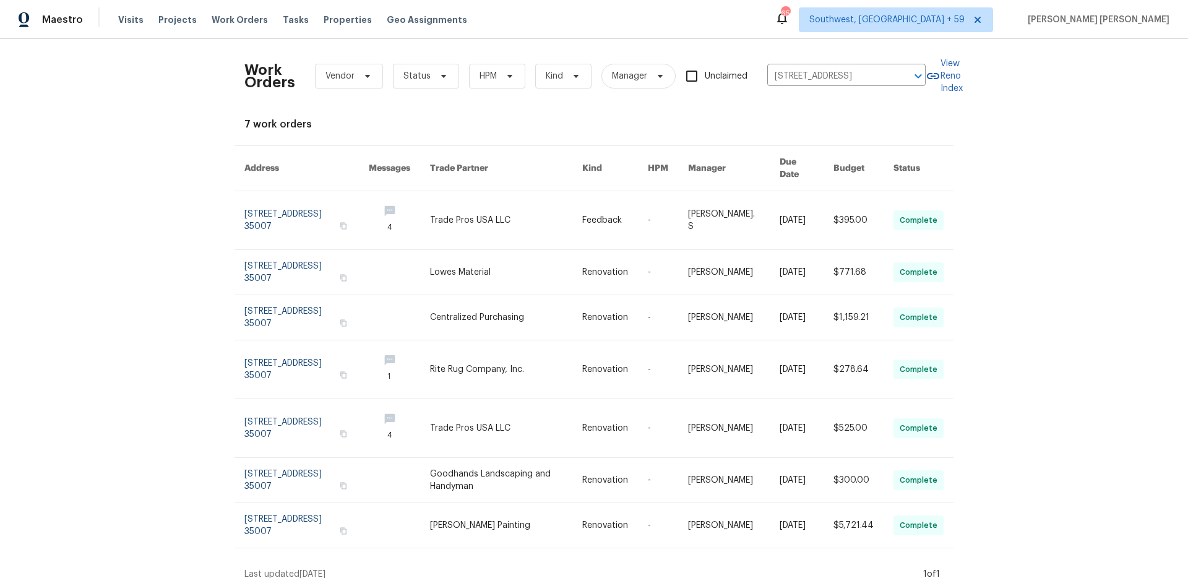
click at [811, 198] on link at bounding box center [807, 220] width 54 height 58
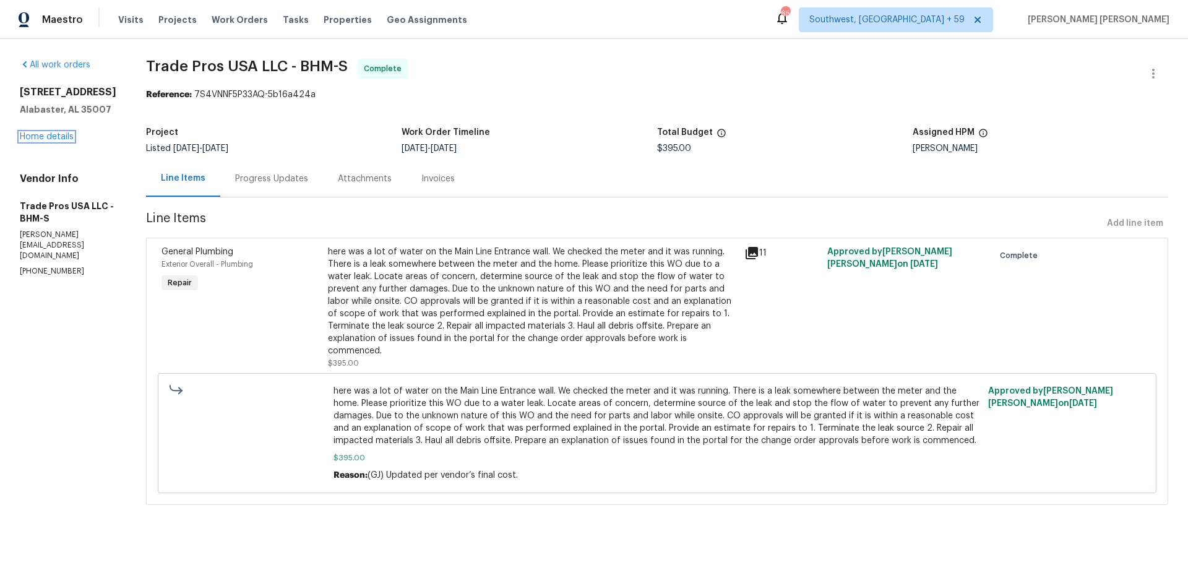
click at [64, 137] on link "Home details" at bounding box center [47, 136] width 54 height 9
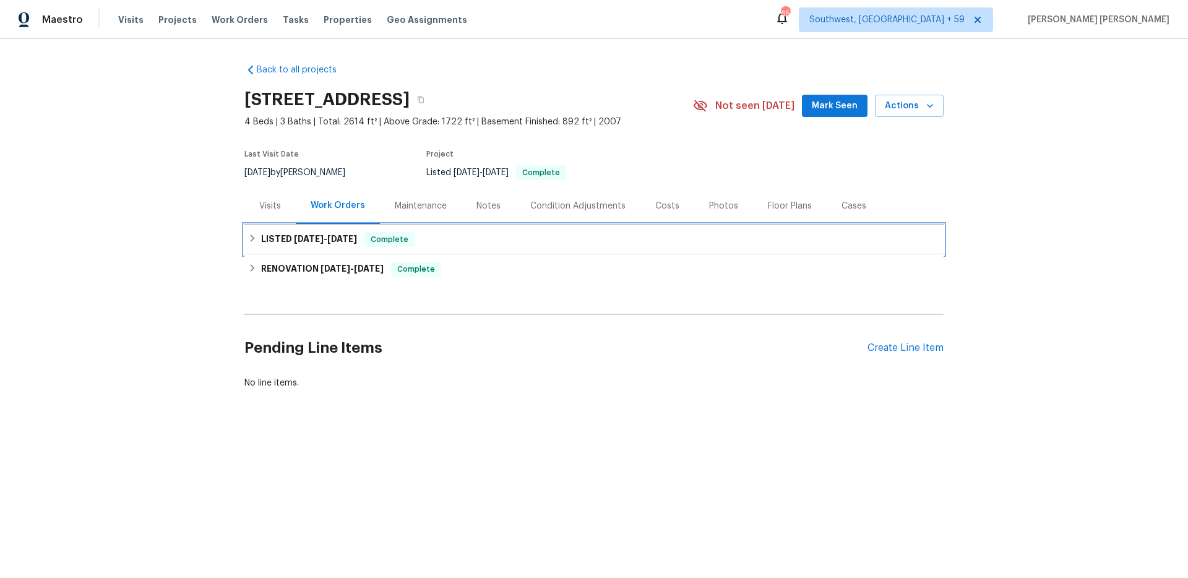
click at [357, 236] on span "8/18/25" at bounding box center [342, 239] width 30 height 9
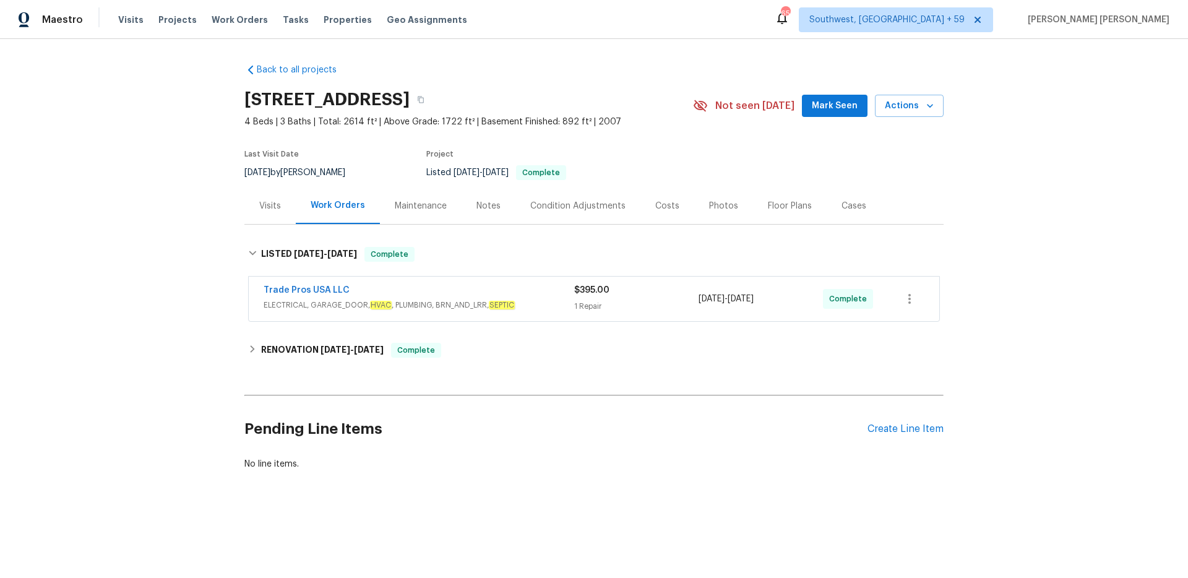
click at [526, 290] on div "Trade Pros USA LLC" at bounding box center [419, 291] width 311 height 15
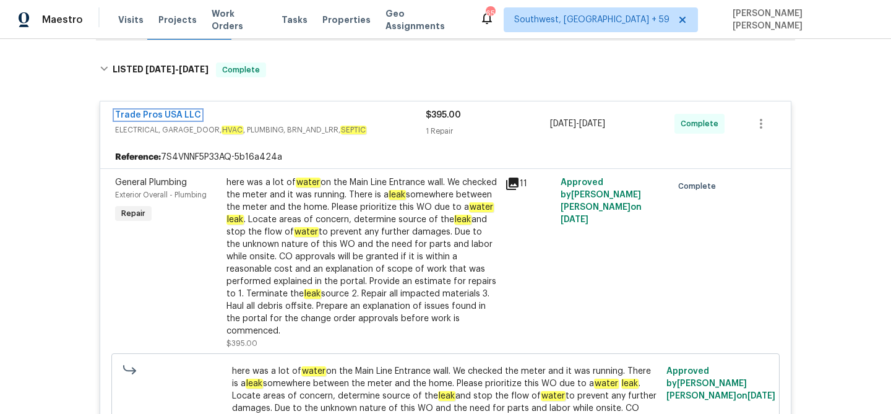
scroll to position [184, 0]
click at [232, 17] on span "Work Orders" at bounding box center [239, 19] width 55 height 25
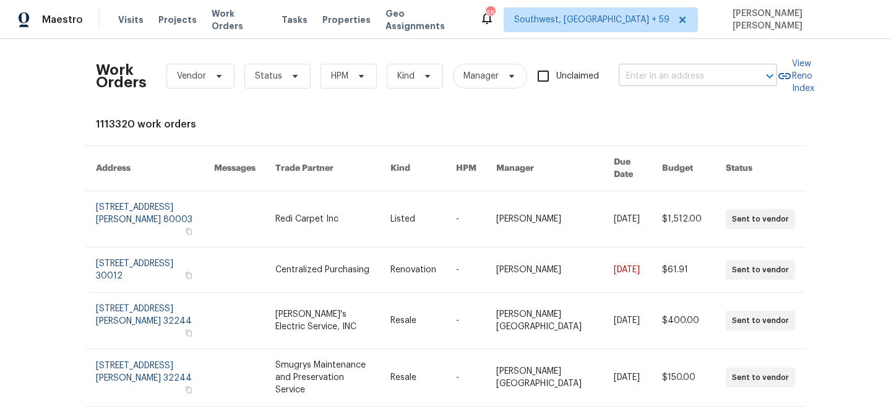
click at [696, 76] on input "text" at bounding box center [681, 76] width 124 height 19
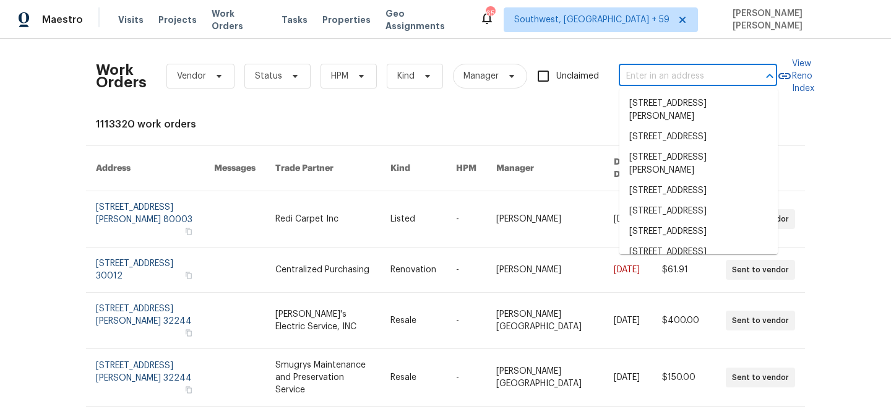
paste input "614 Conover Ln, Saint Louis, MO 63126"
type input "614 Conover Ln, Saint Louis, MO 63126"
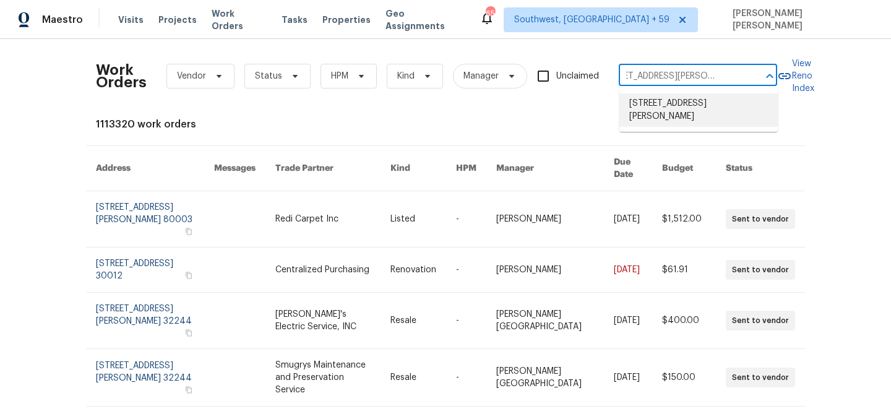
click at [697, 96] on li "614 Conover Ln, Saint Louis, MO 63126" at bounding box center [699, 109] width 158 height 33
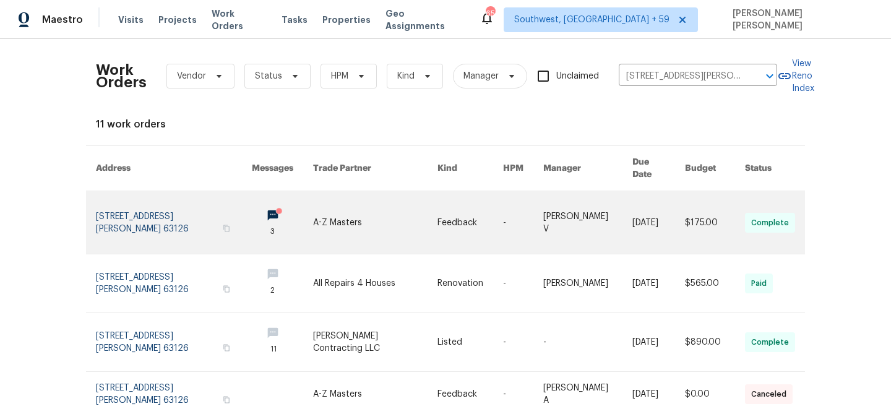
click at [655, 192] on link at bounding box center [659, 222] width 53 height 63
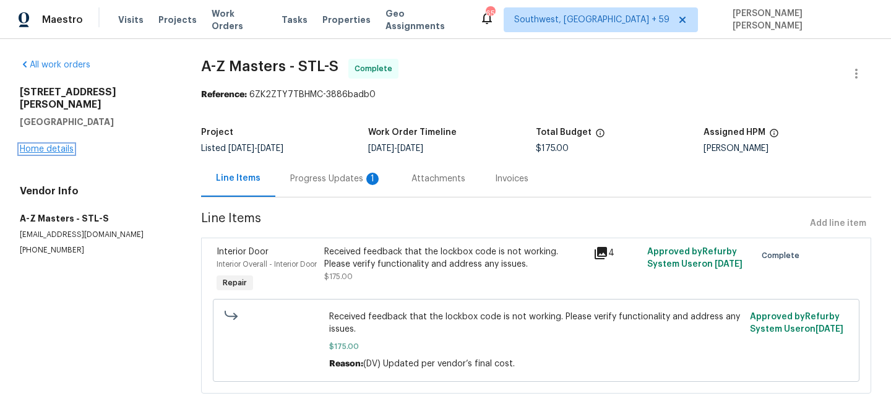
click at [50, 145] on link "Home details" at bounding box center [47, 149] width 54 height 9
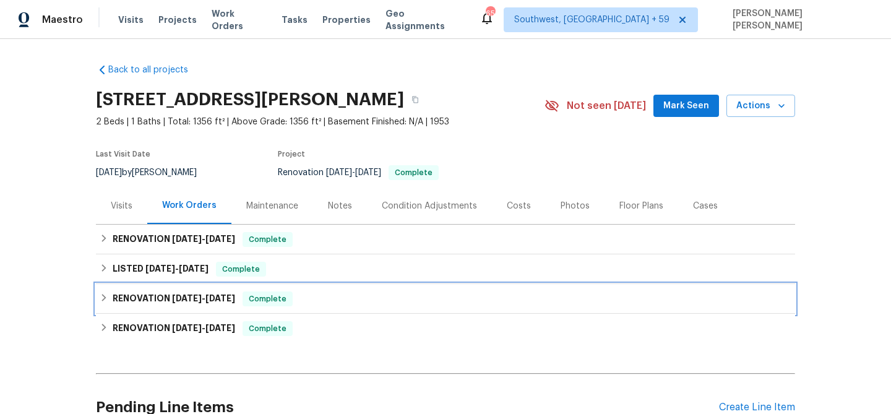
click at [248, 305] on div "Complete" at bounding box center [268, 299] width 50 height 15
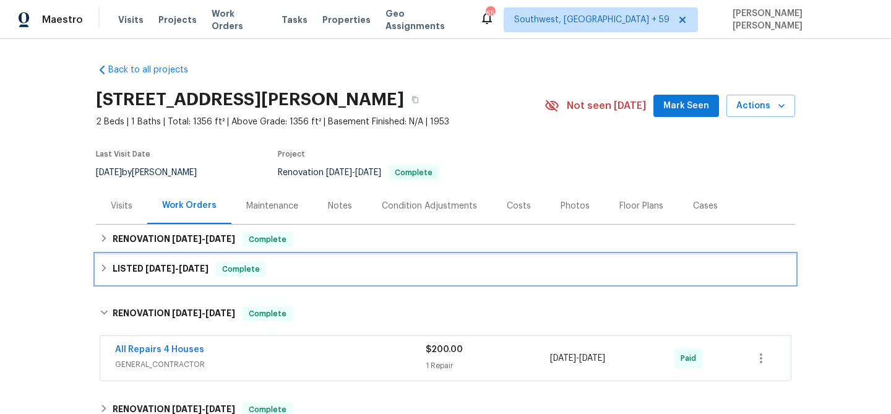
click at [302, 271] on div "LISTED 7/27/25 - 8/18/25 Complete" at bounding box center [446, 269] width 692 height 15
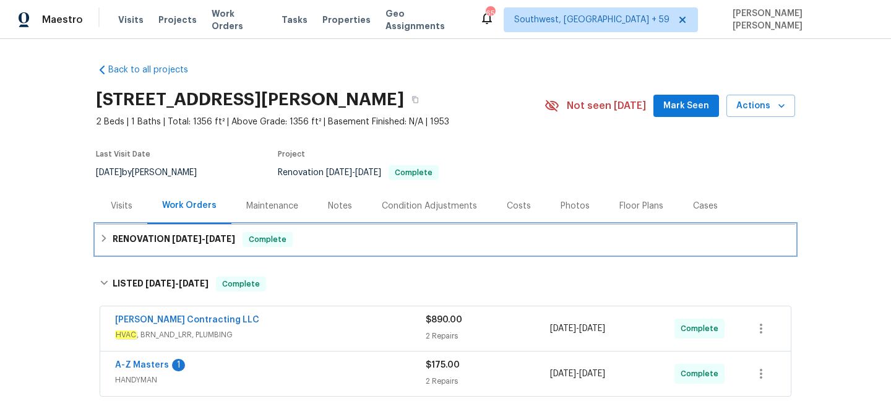
click at [339, 239] on div "RENOVATION 7/28/25 - 7/31/25 Complete" at bounding box center [446, 239] width 692 height 15
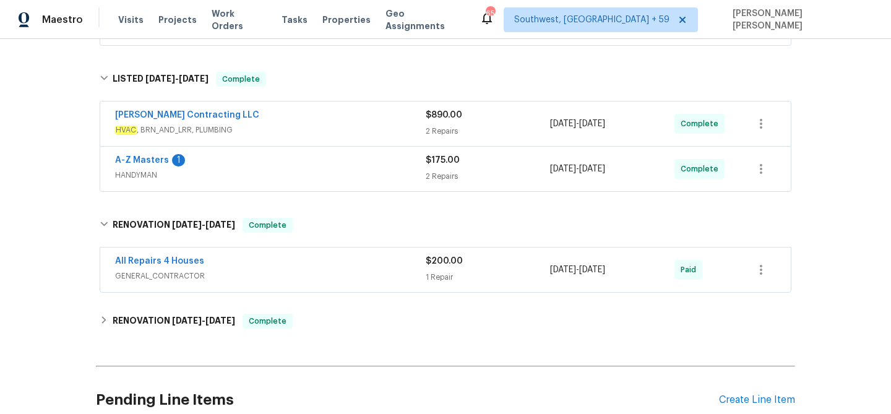
scroll to position [287, 0]
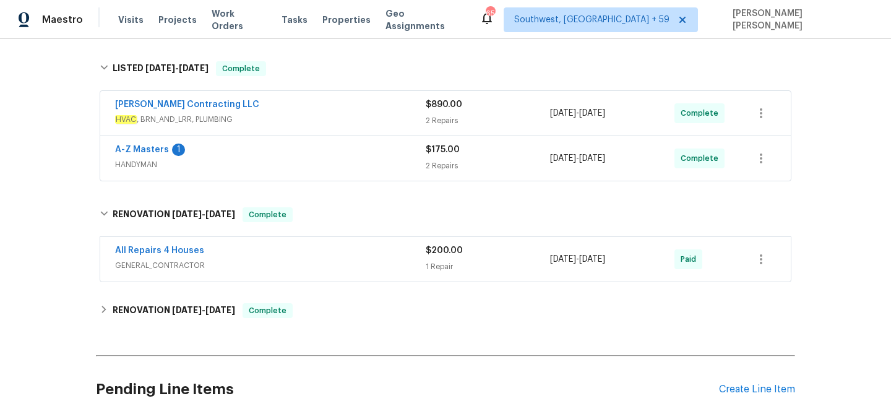
click at [363, 252] on div "All Repairs 4 Houses" at bounding box center [270, 251] width 311 height 15
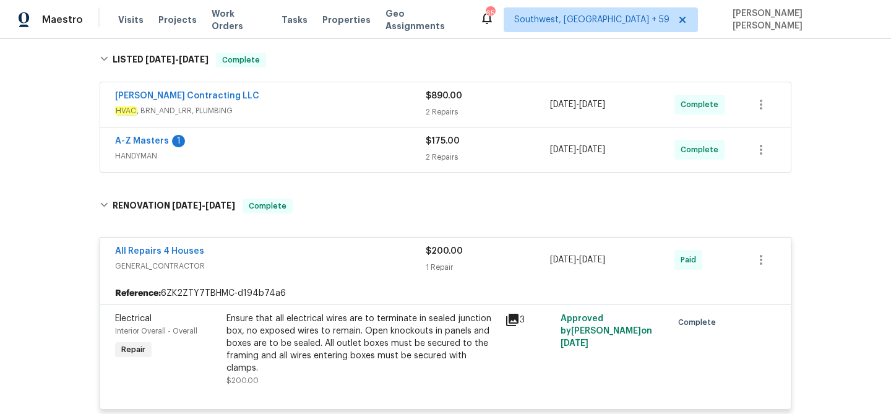
scroll to position [209, 0]
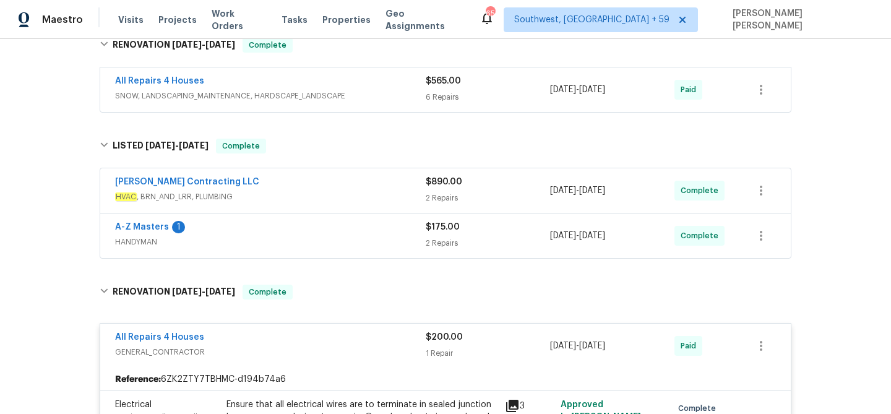
click at [371, 238] on span "HANDYMAN" at bounding box center [270, 242] width 311 height 12
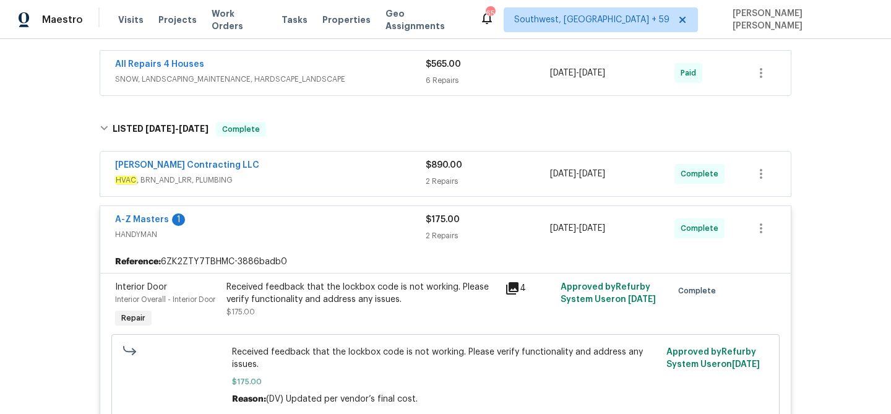
scroll to position [225, 0]
click at [412, 169] on div "Loftin Contracting LLC" at bounding box center [270, 167] width 311 height 15
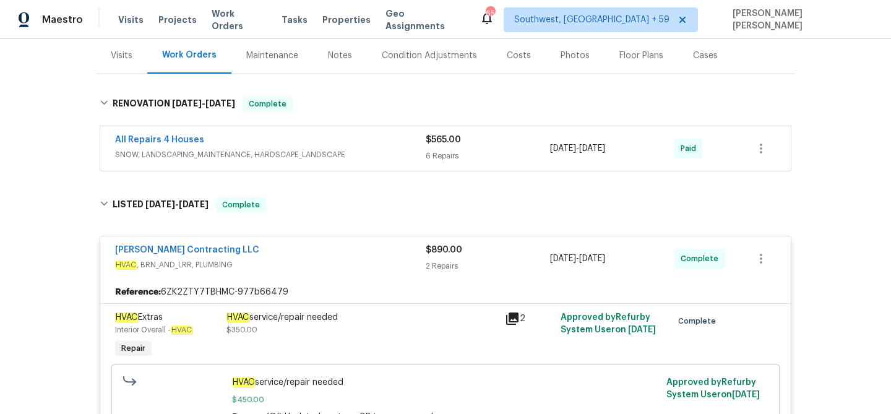
scroll to position [130, 0]
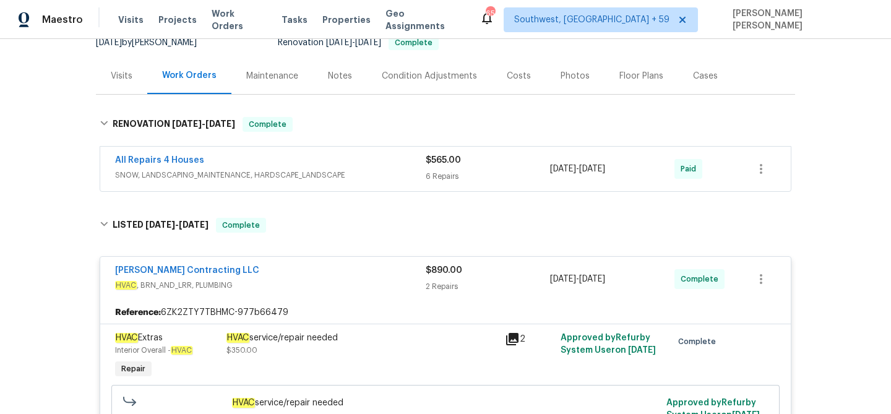
click at [413, 160] on div "All Repairs 4 Houses" at bounding box center [270, 161] width 311 height 15
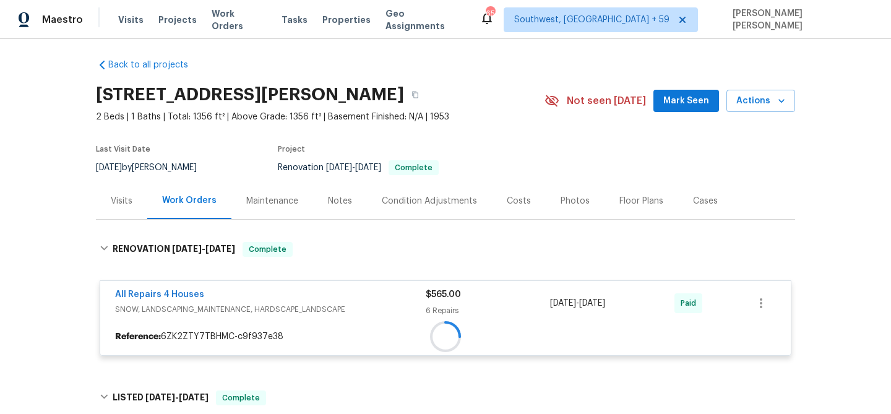
scroll to position [0, 0]
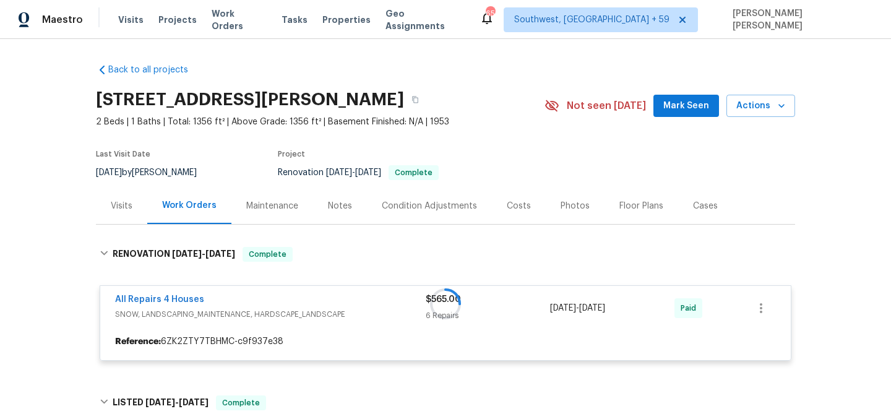
click at [413, 160] on div "Project" at bounding box center [397, 157] width 238 height 15
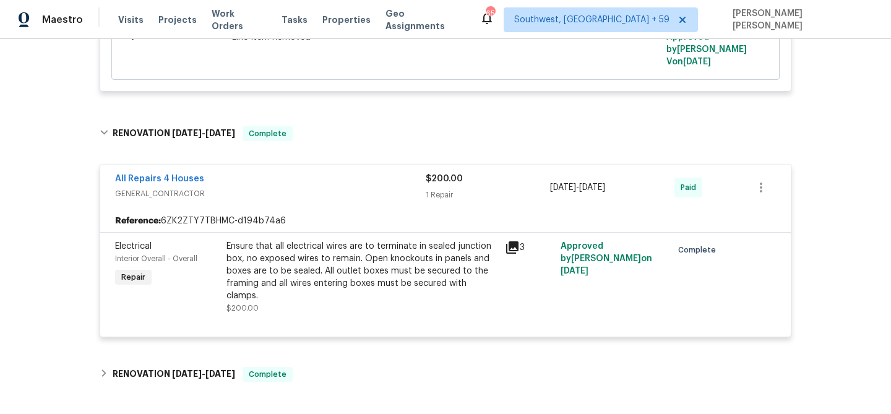
scroll to position [1745, 0]
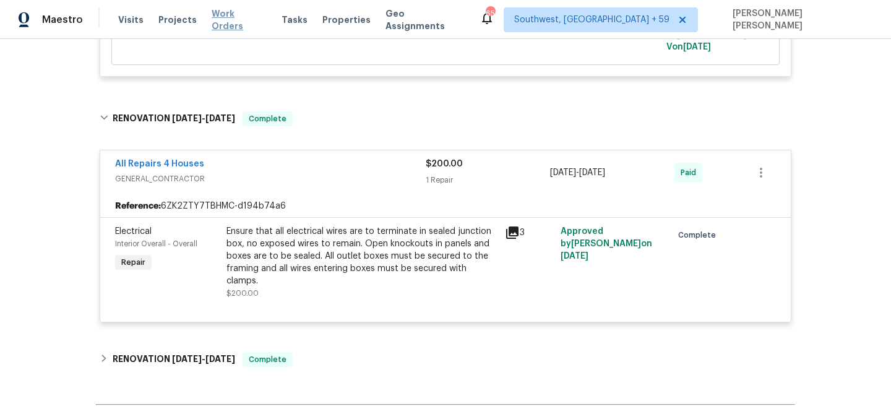
click at [242, 19] on span "Work Orders" at bounding box center [239, 19] width 55 height 25
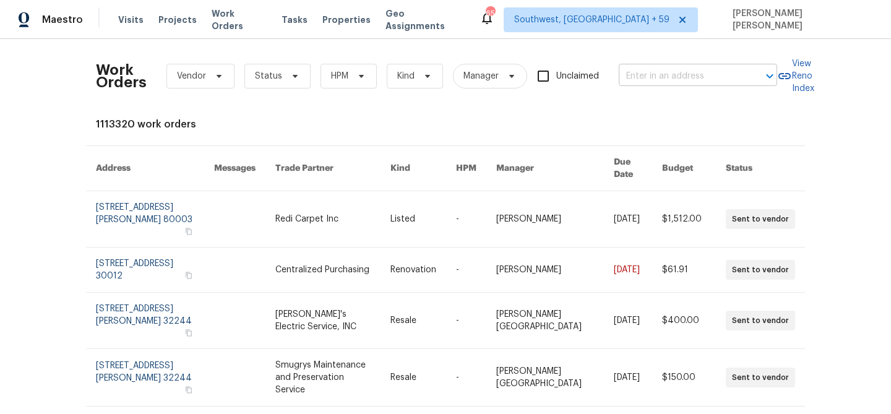
click at [646, 72] on input "text" at bounding box center [681, 76] width 124 height 19
paste input "8674 Bellcove Cir, Colorado Springs, CO 80920"
type input "8674 Bellcove Cir, Colorado Springs, CO 80920"
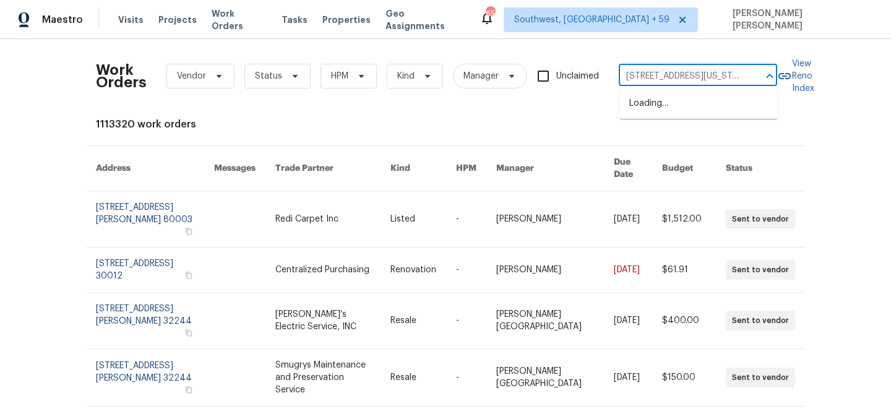
scroll to position [0, 76]
click at [657, 100] on li "8674 Bellcove Cir, Colorado Springs, CO 80920" at bounding box center [699, 103] width 158 height 20
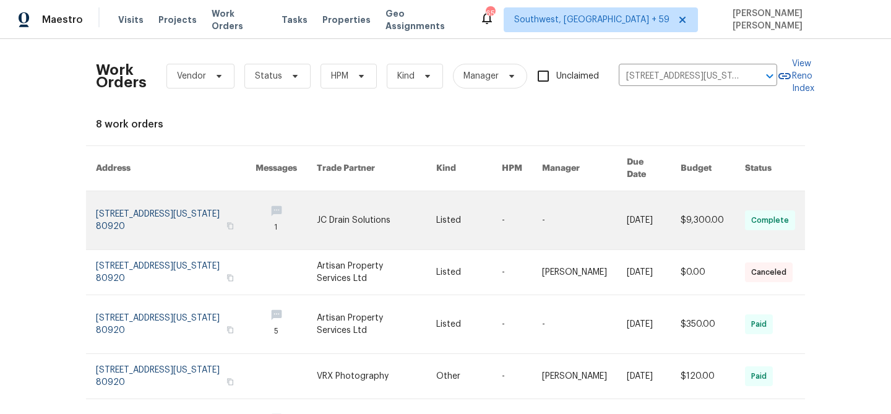
click at [649, 201] on link at bounding box center [654, 220] width 54 height 58
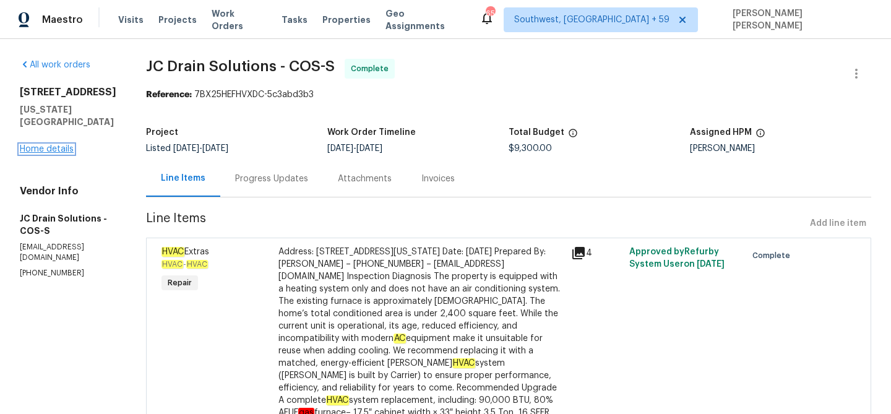
click at [64, 148] on link "Home details" at bounding box center [47, 149] width 54 height 9
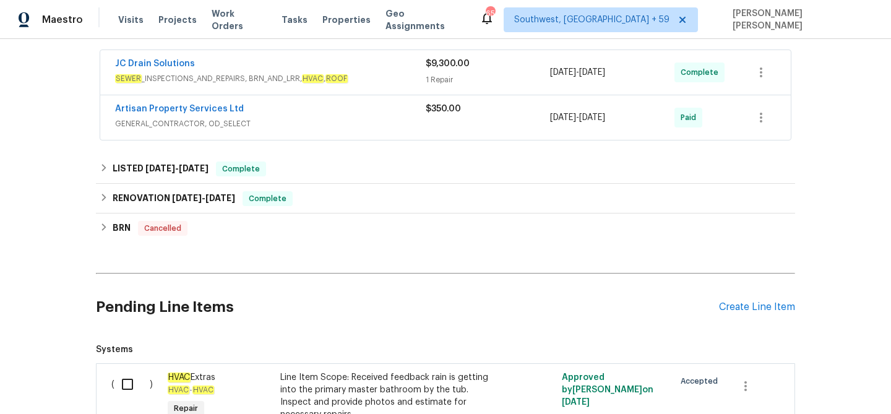
scroll to position [126, 0]
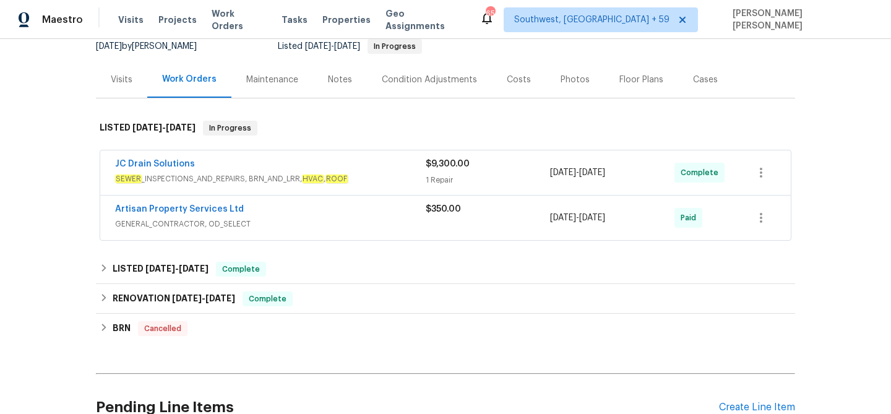
click at [336, 218] on span "GENERAL_CONTRACTOR, OD_SELECT" at bounding box center [270, 224] width 311 height 12
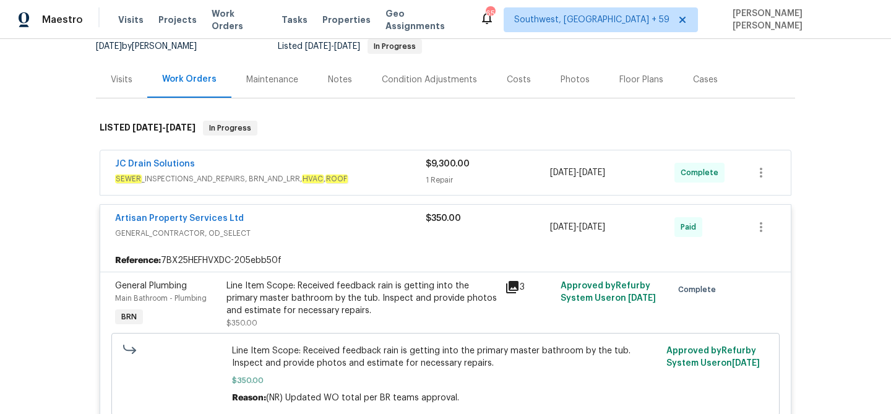
click at [353, 168] on div "JC Drain Solutions" at bounding box center [270, 165] width 311 height 15
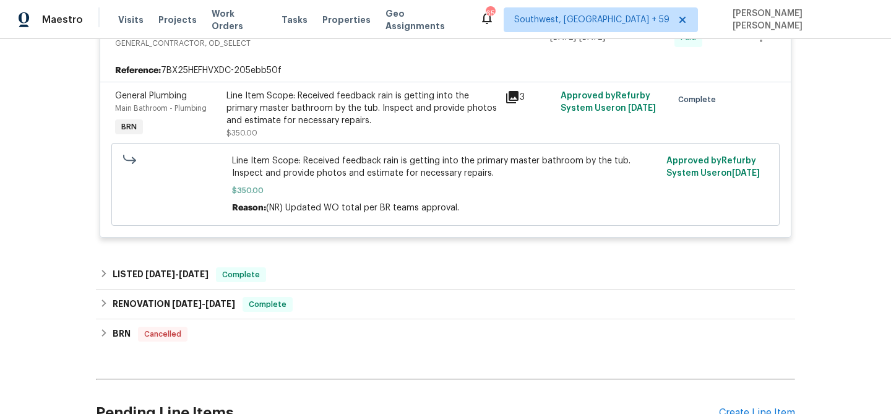
scroll to position [1185, 0]
click at [235, 21] on span "Work Orders" at bounding box center [239, 19] width 55 height 25
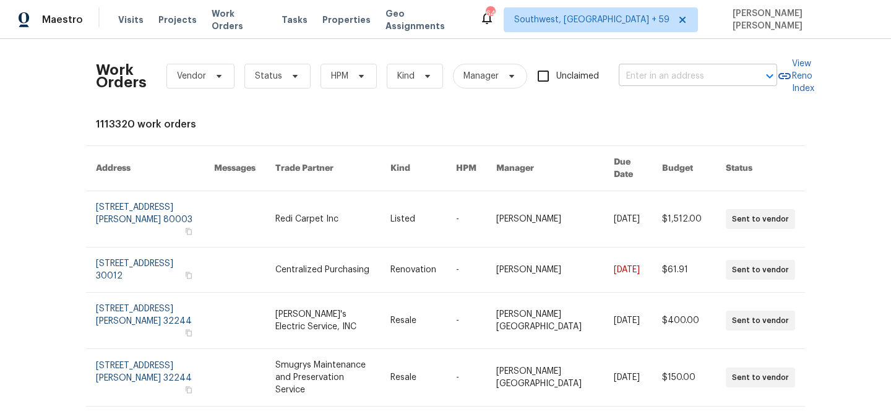
click at [688, 84] on input "text" at bounding box center [681, 76] width 124 height 19
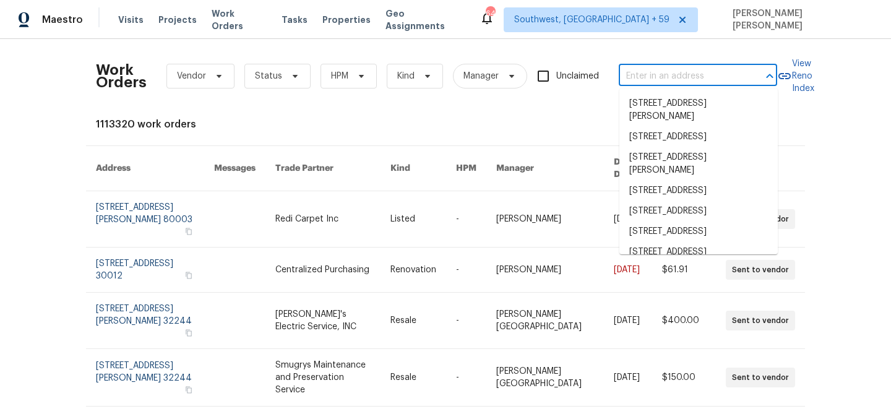
paste input "8761 Menkar Rd, San Diego, CA 92126"
type input "8761 Menkar Rd, San Diego, CA 92126"
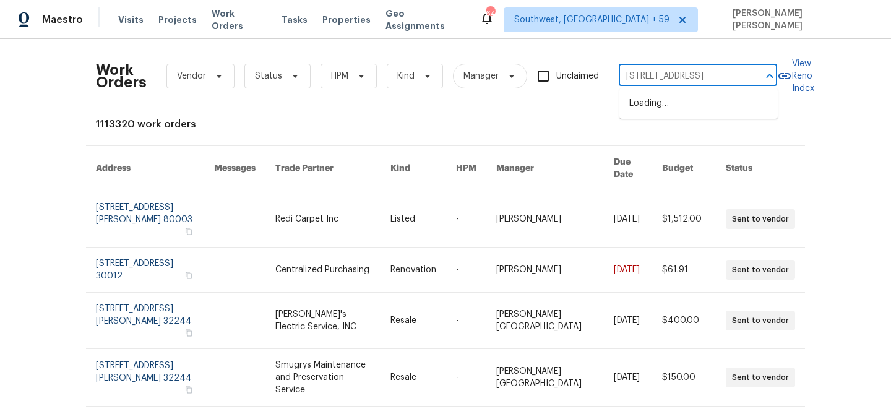
scroll to position [0, 35]
click at [683, 106] on li "8761 Menkar Rd, San Diego, CA 92126" at bounding box center [699, 103] width 158 height 20
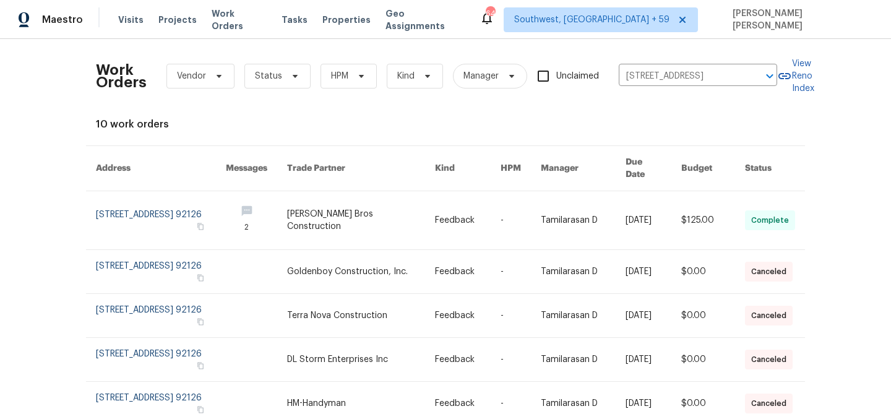
click at [652, 191] on link at bounding box center [654, 220] width 56 height 58
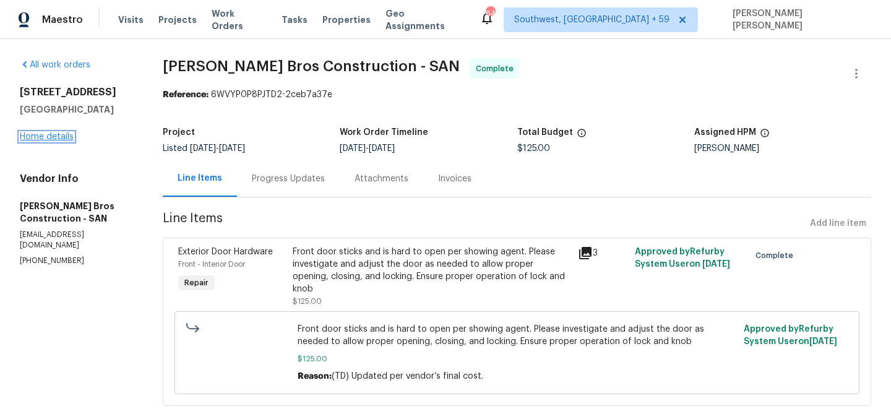
click at [55, 137] on link "Home details" at bounding box center [47, 136] width 54 height 9
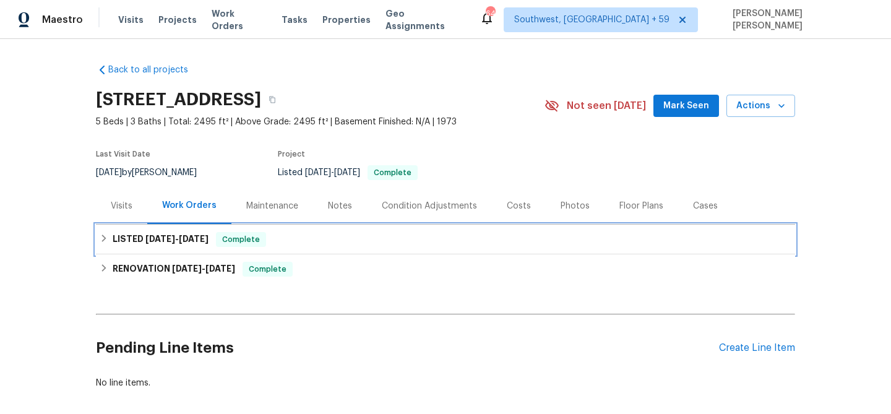
click at [255, 233] on span "Complete" at bounding box center [241, 239] width 48 height 12
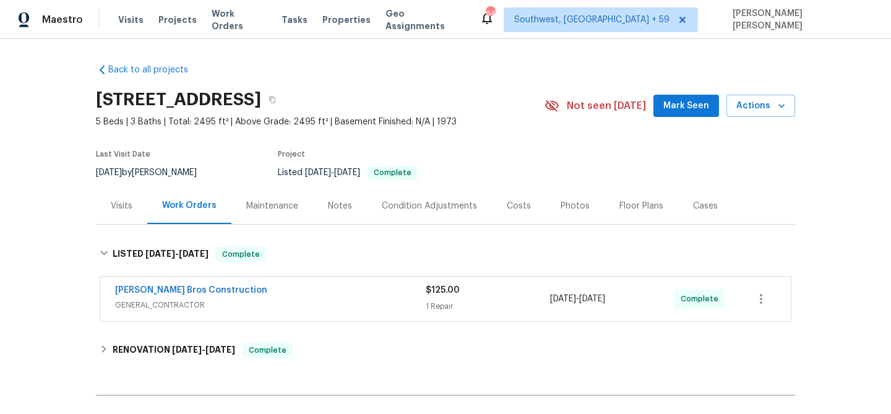
click at [321, 290] on div "Bailey Bros Construction" at bounding box center [270, 291] width 311 height 15
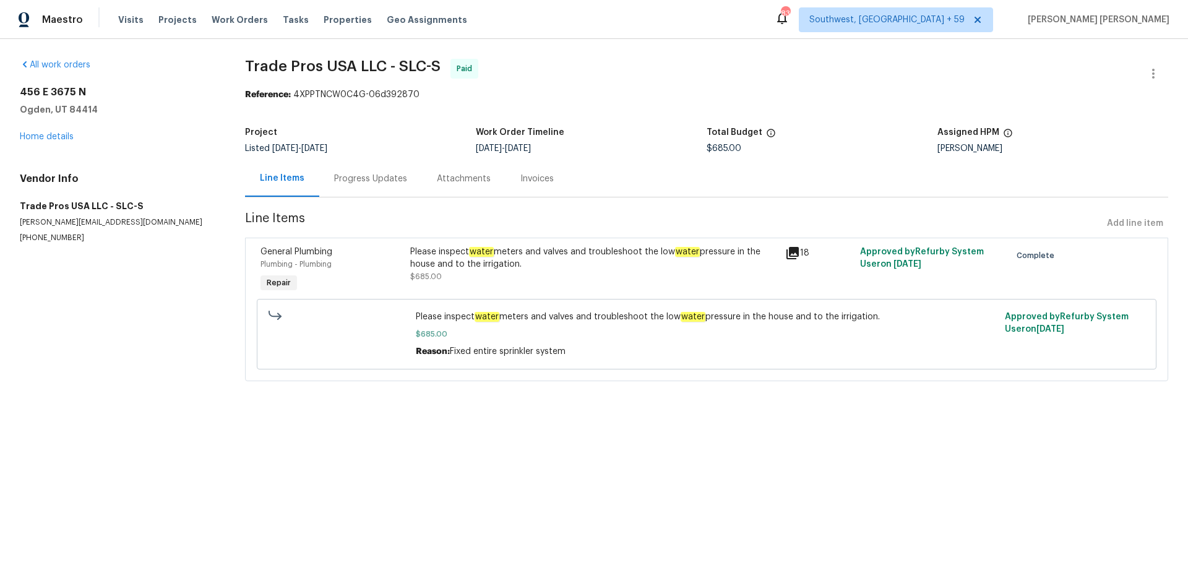
click at [361, 194] on div "Progress Updates" at bounding box center [370, 178] width 103 height 37
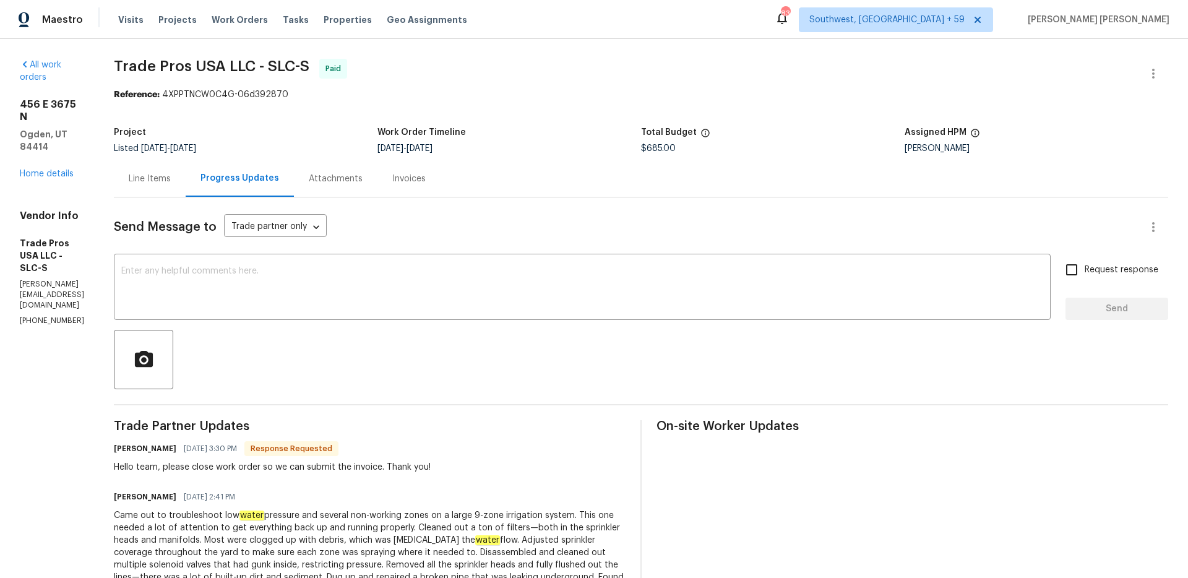
click at [167, 178] on div "Line Items" at bounding box center [150, 179] width 42 height 12
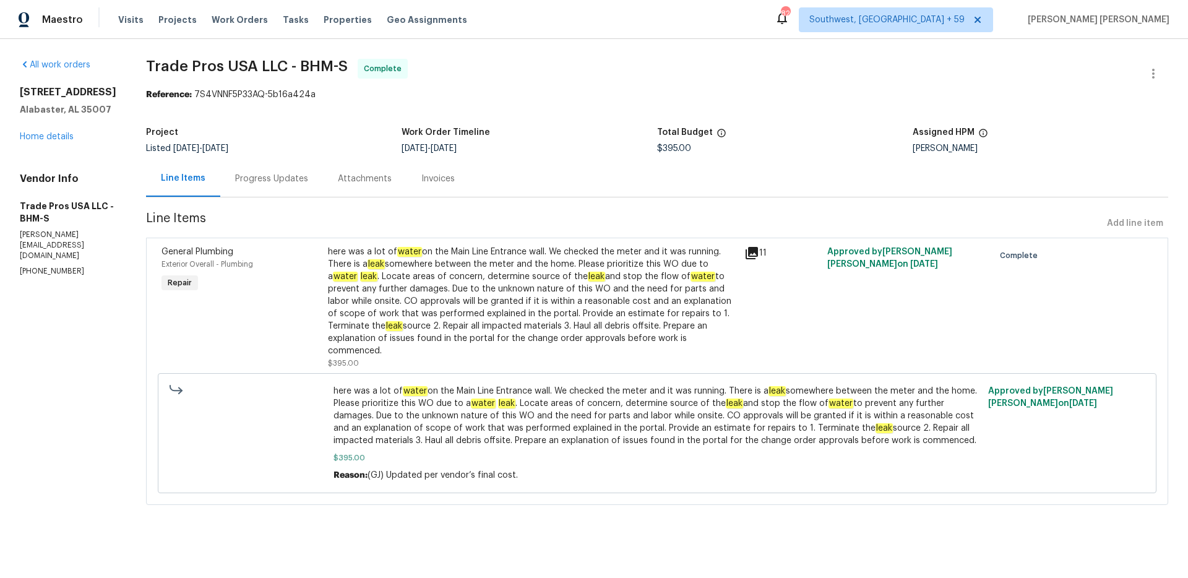
click at [273, 183] on div "Progress Updates" at bounding box center [271, 179] width 73 height 12
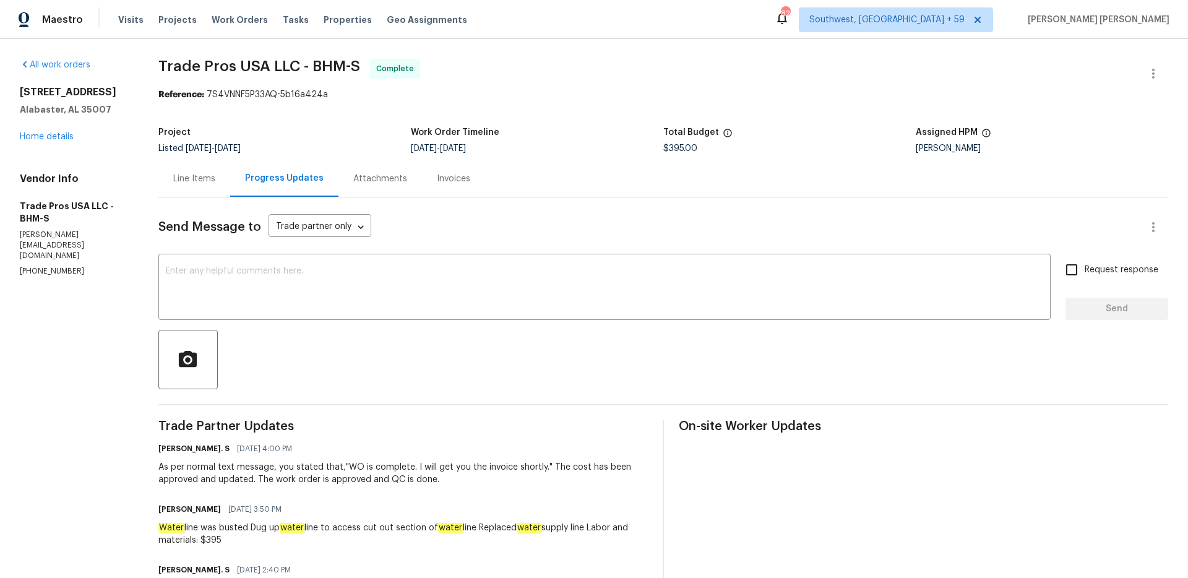
click at [196, 189] on div "Line Items" at bounding box center [194, 178] width 72 height 37
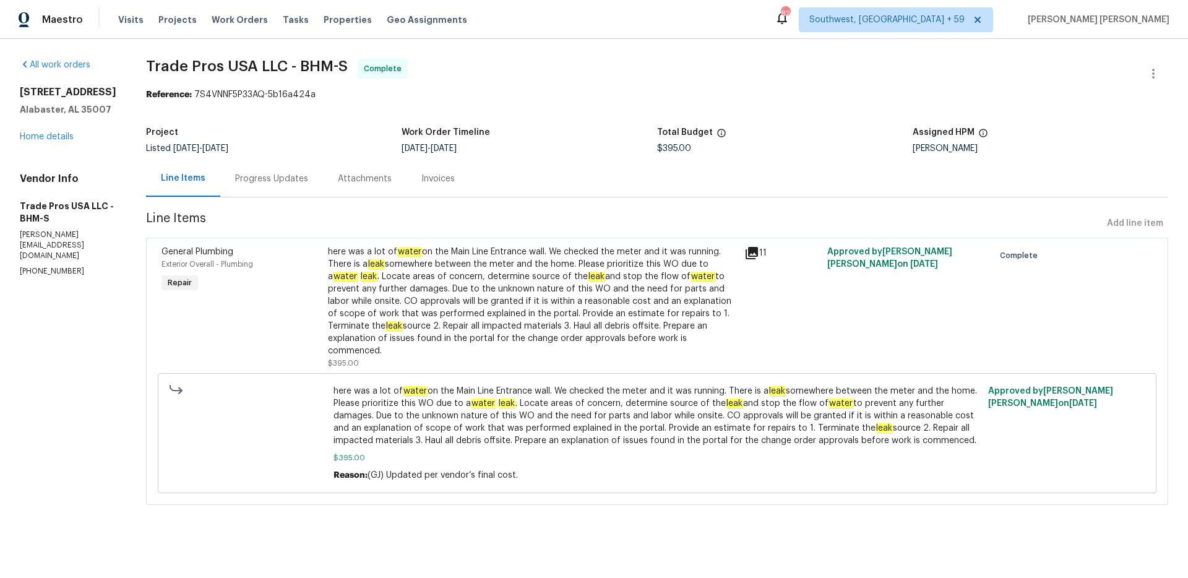
click at [267, 185] on div "Progress Updates" at bounding box center [271, 179] width 73 height 12
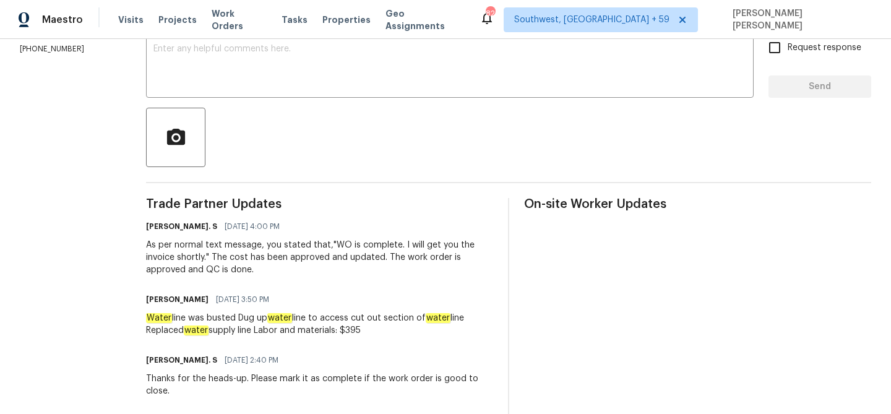
scroll to position [222, 0]
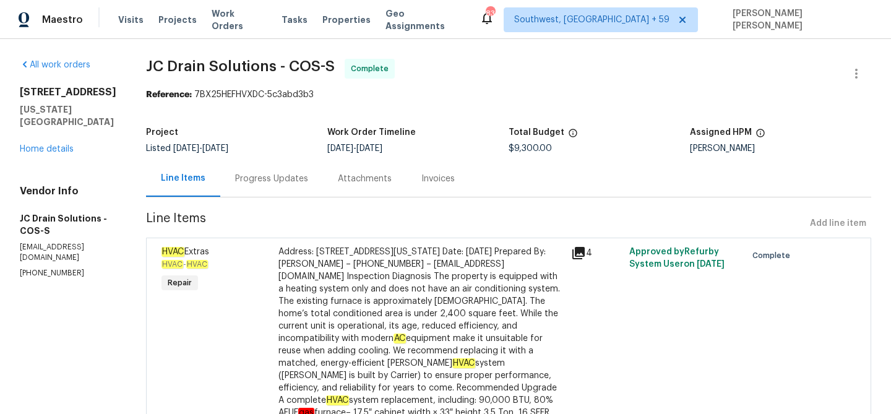
click at [285, 173] on div "Progress Updates" at bounding box center [271, 179] width 73 height 12
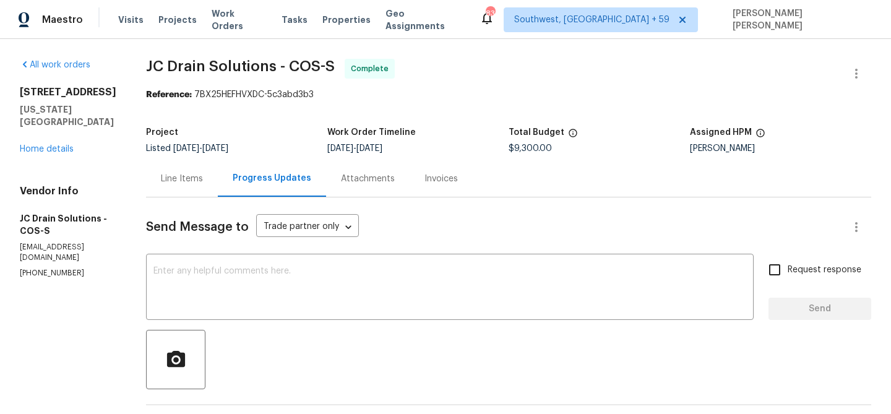
click at [214, 168] on div "Line Items" at bounding box center [182, 178] width 72 height 37
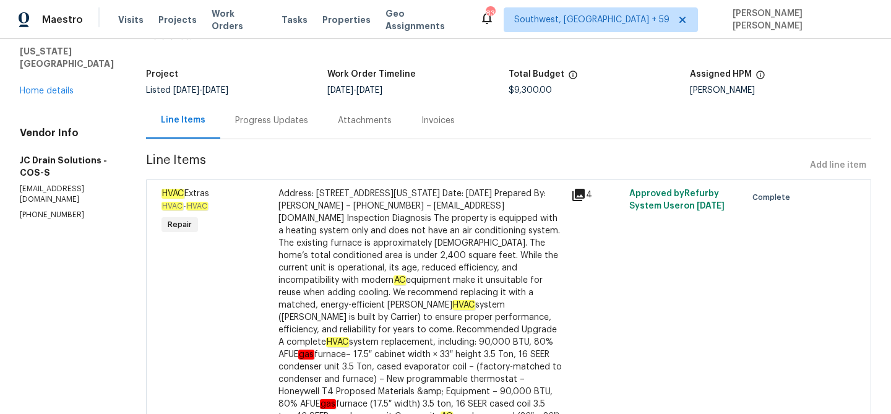
scroll to position [59, 0]
